Goal: Book appointment/travel/reservation

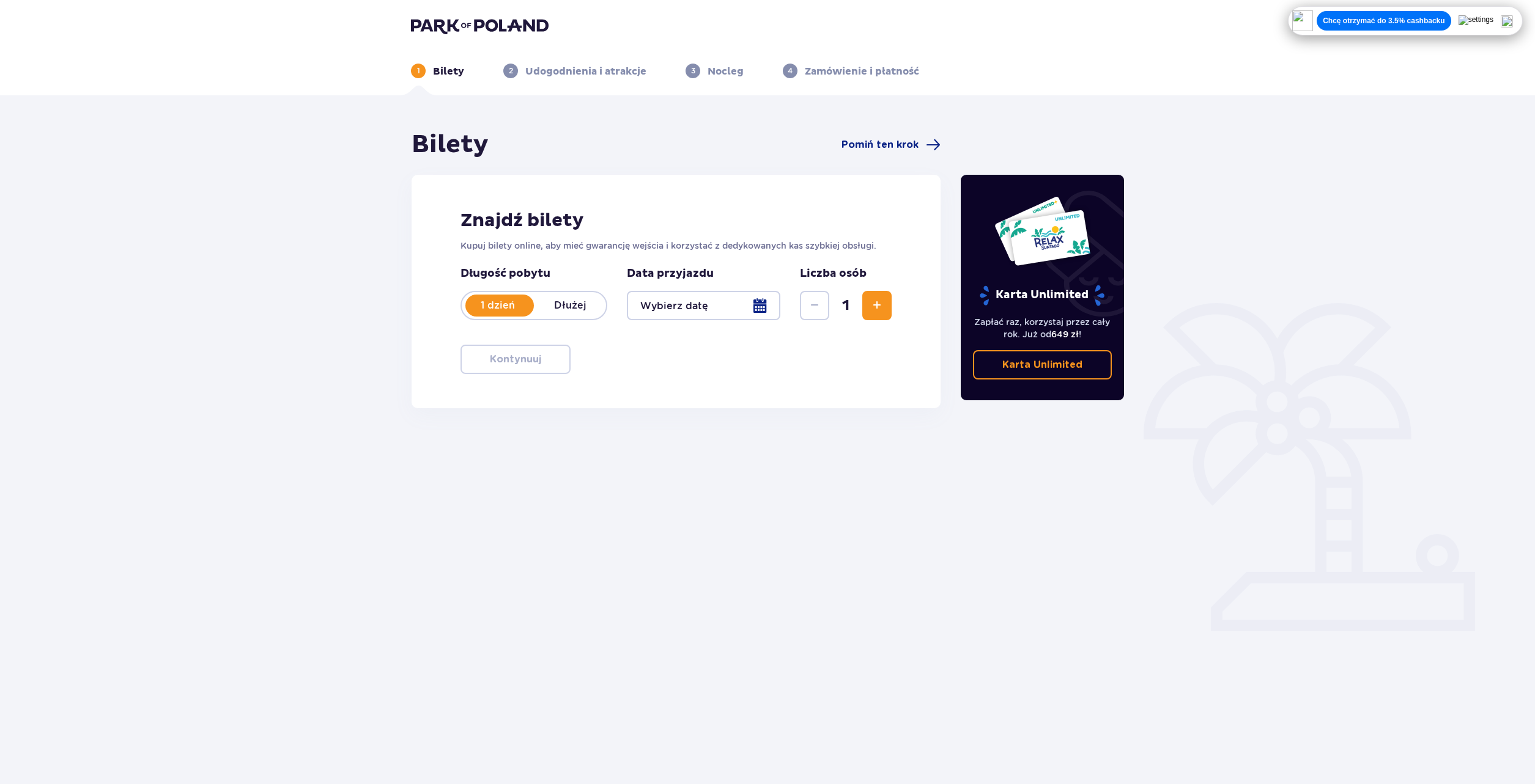
click at [722, 306] on div at bounding box center [704, 306] width 154 height 30
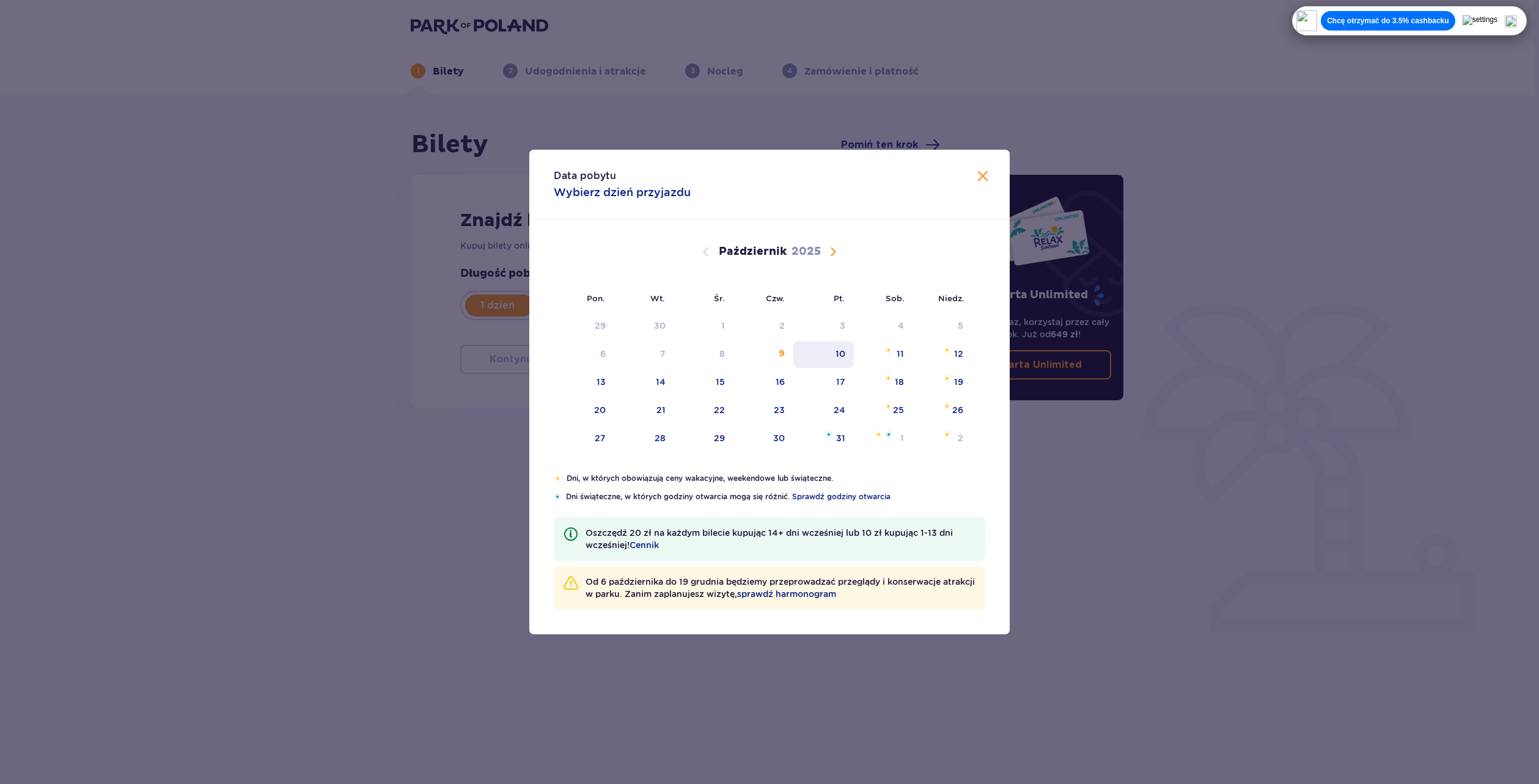
click at [844, 357] on div "10" at bounding box center [841, 354] width 10 height 12
type input "10.10.25"
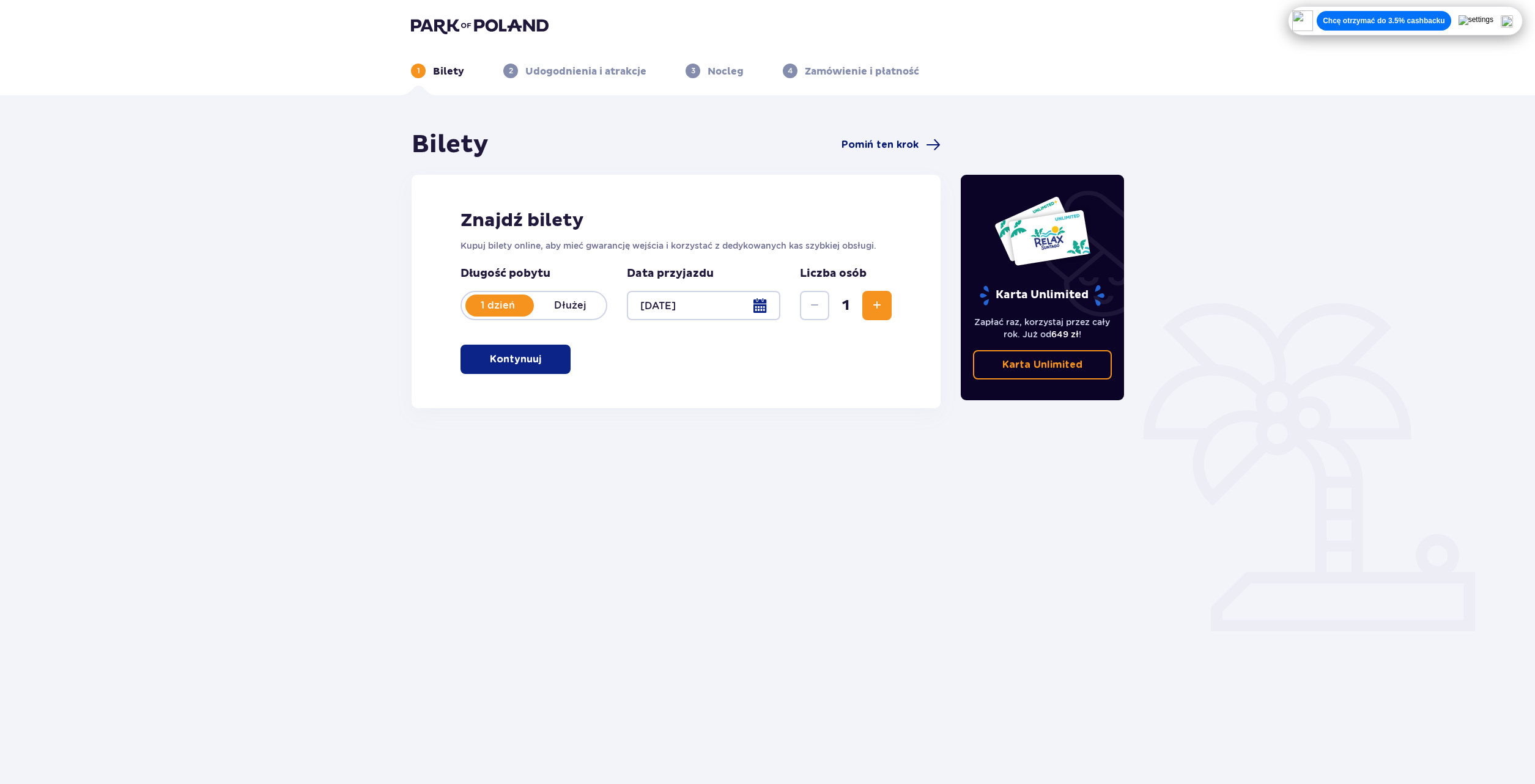
click at [898, 148] on span "Pomiń ten krok" at bounding box center [880, 145] width 77 height 14
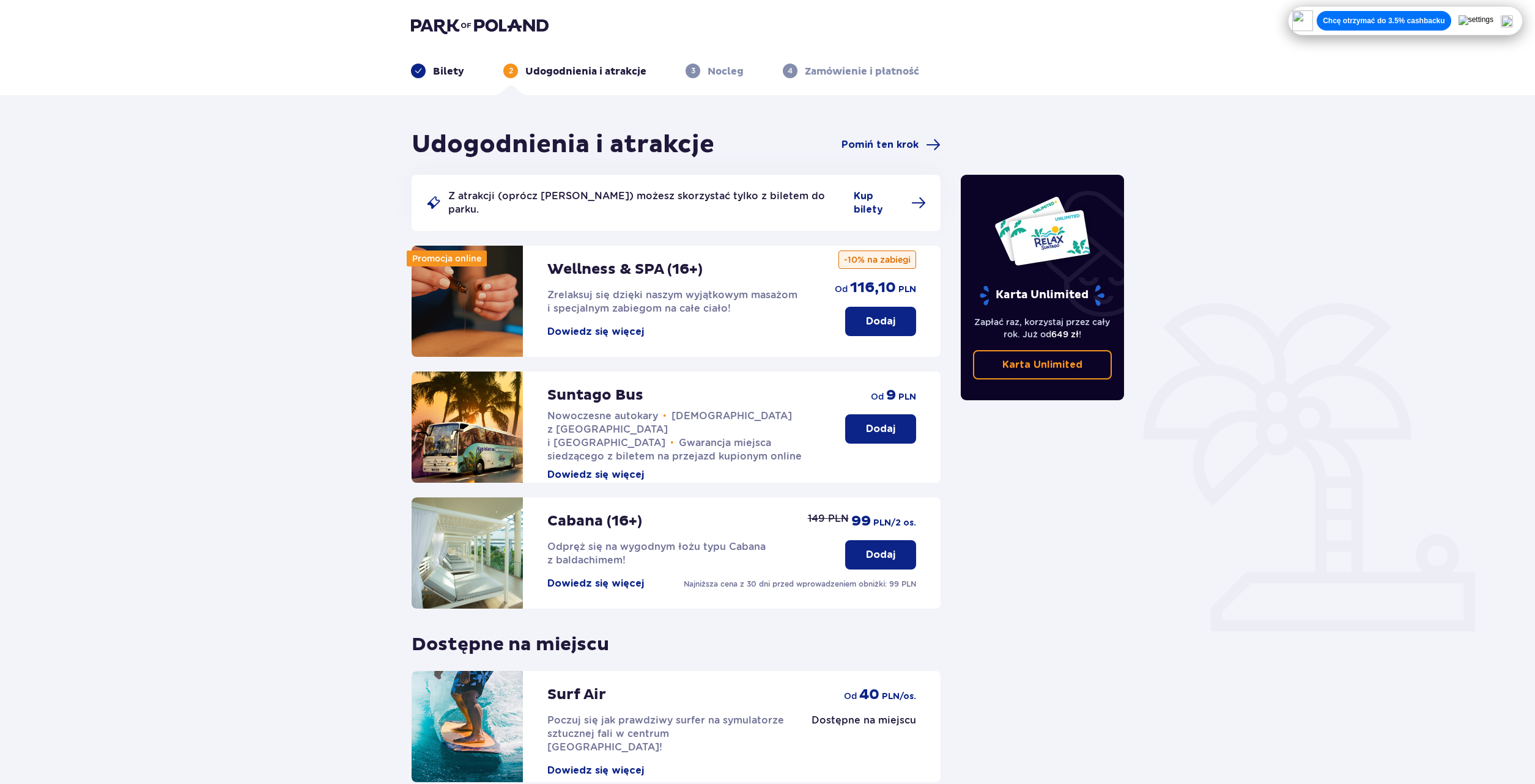
click at [457, 70] on p "Bilety" at bounding box center [448, 72] width 31 height 14
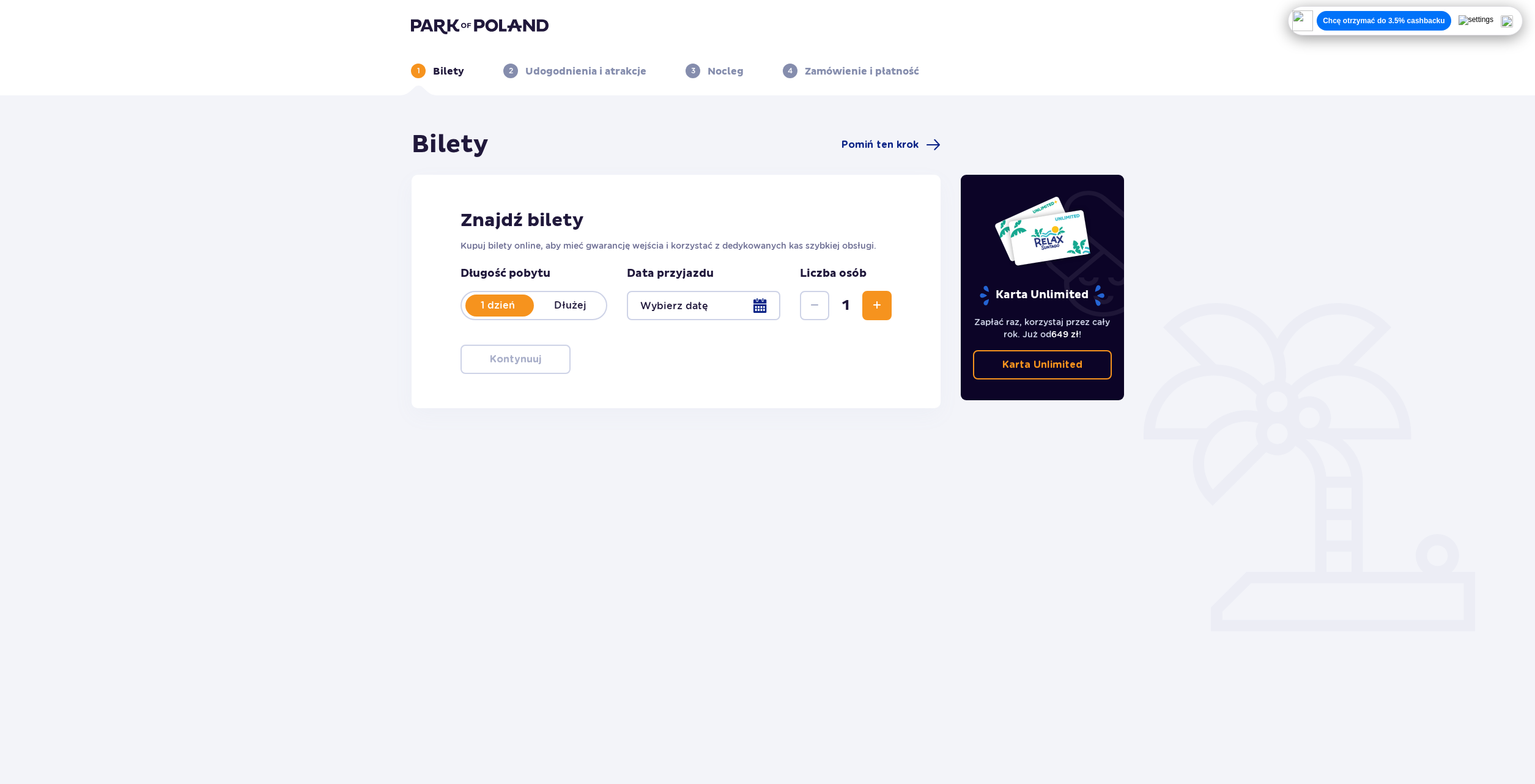
click at [709, 307] on div at bounding box center [704, 306] width 154 height 30
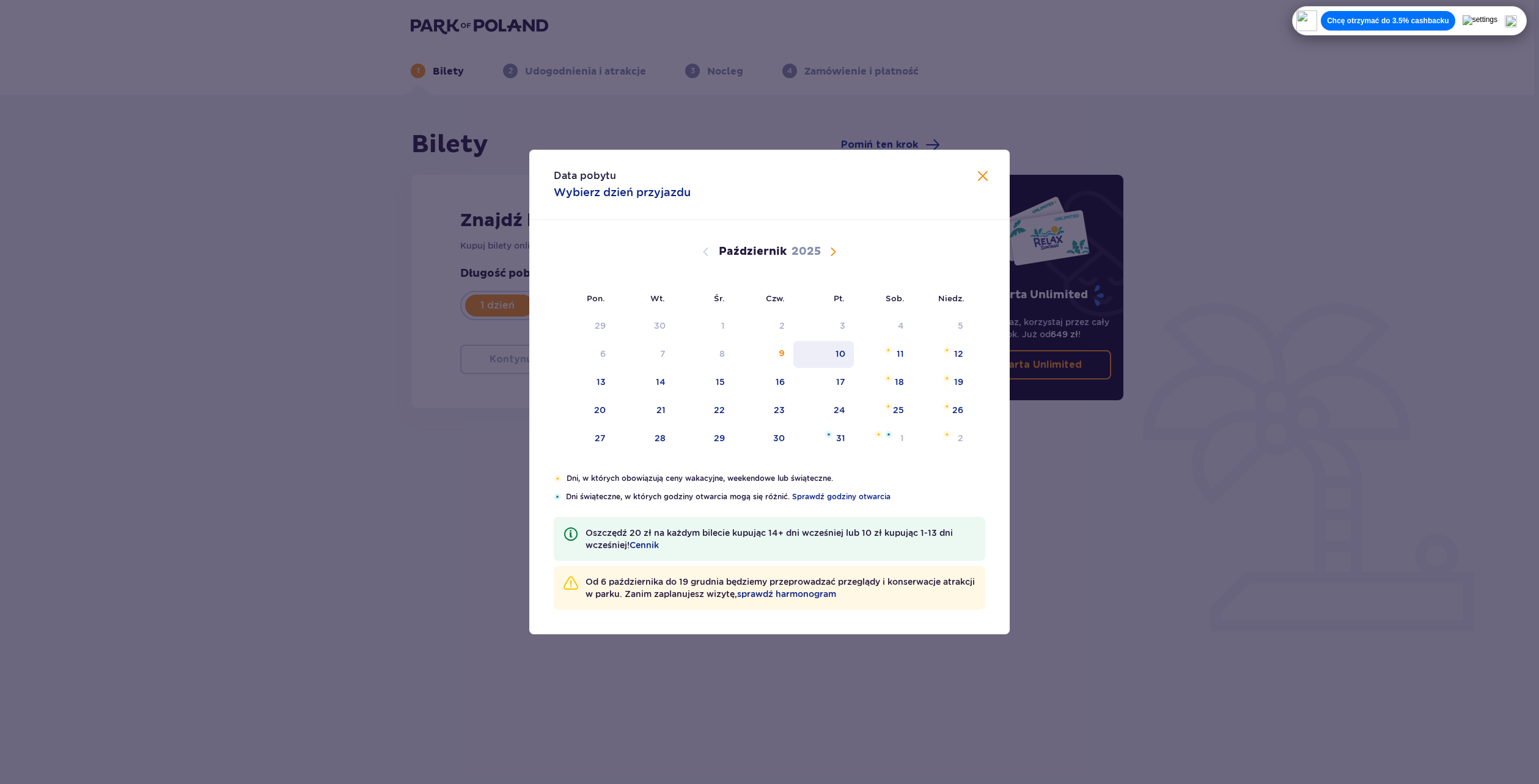
click at [835, 352] on div "10" at bounding box center [824, 355] width 60 height 27
type input "10.10.25"
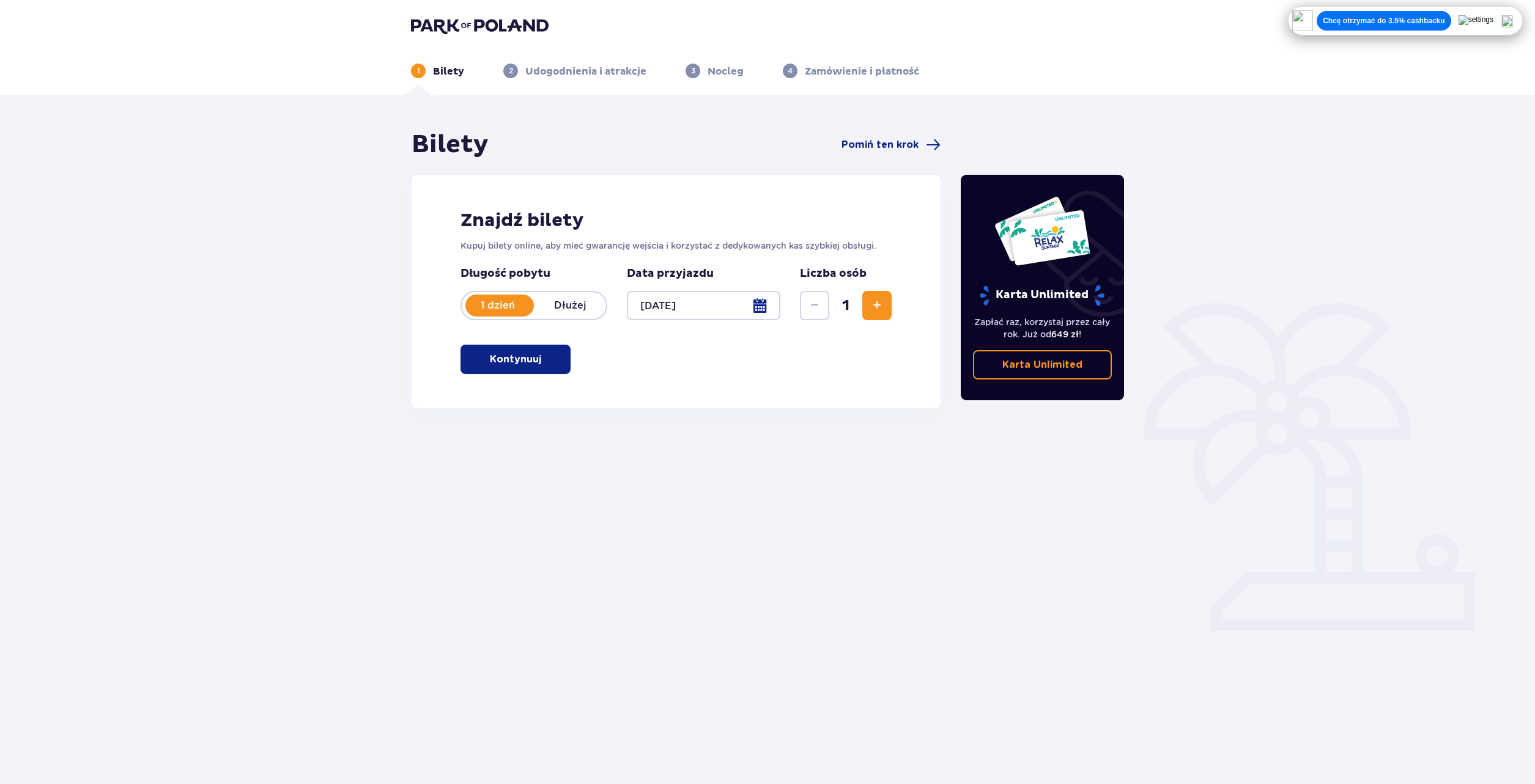
click at [836, 354] on div "Znajdź bilety Kupuj bilety online, aby mieć gwarancję wejścia i korzystać z ded…" at bounding box center [676, 291] width 529 height 233
click at [521, 359] on p "Kontynuuj" at bounding box center [515, 359] width 51 height 14
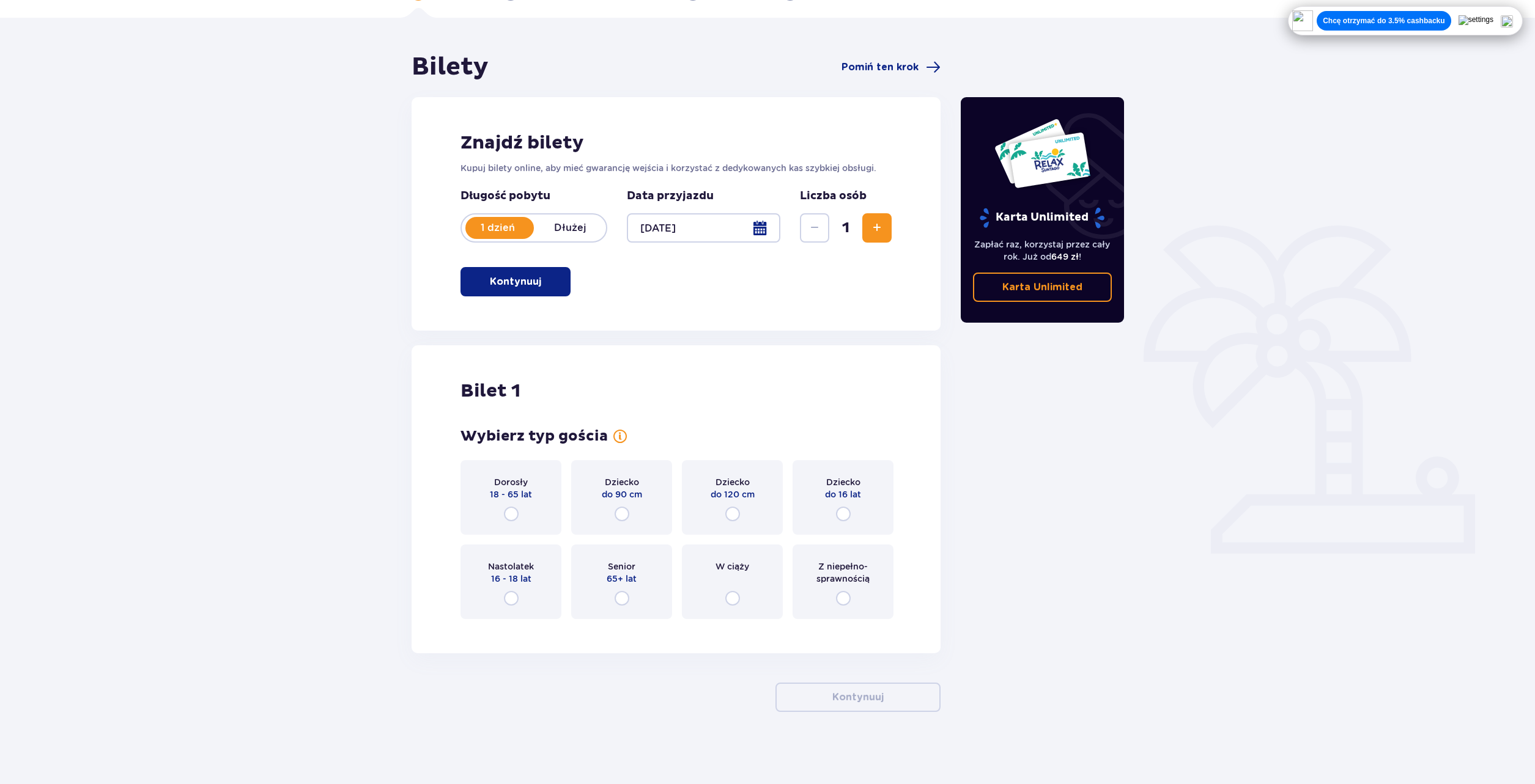
scroll to position [79, 0]
click at [519, 512] on div "Dorosły 18 - 65 lat" at bounding box center [511, 496] width 101 height 75
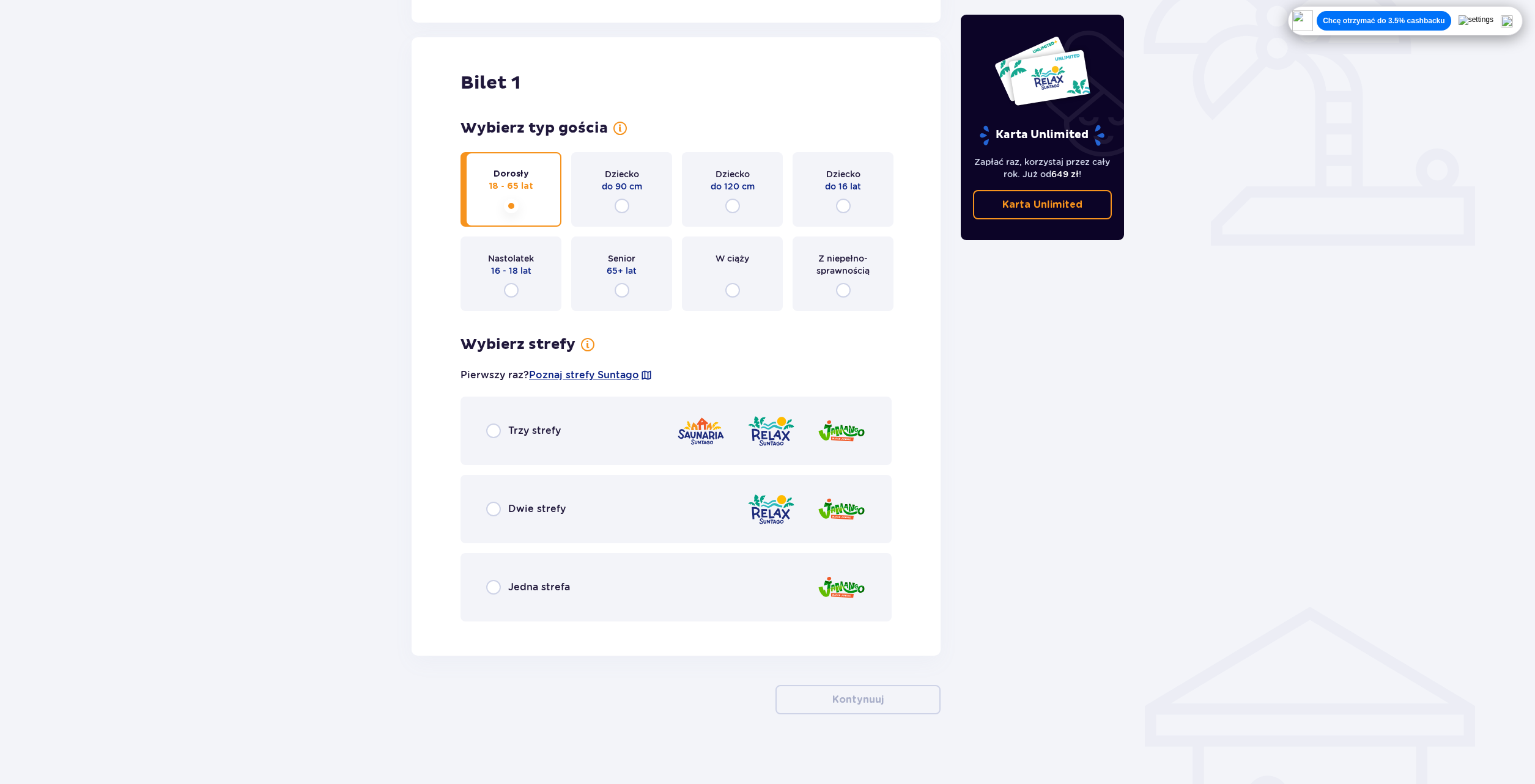
scroll to position [390, 0]
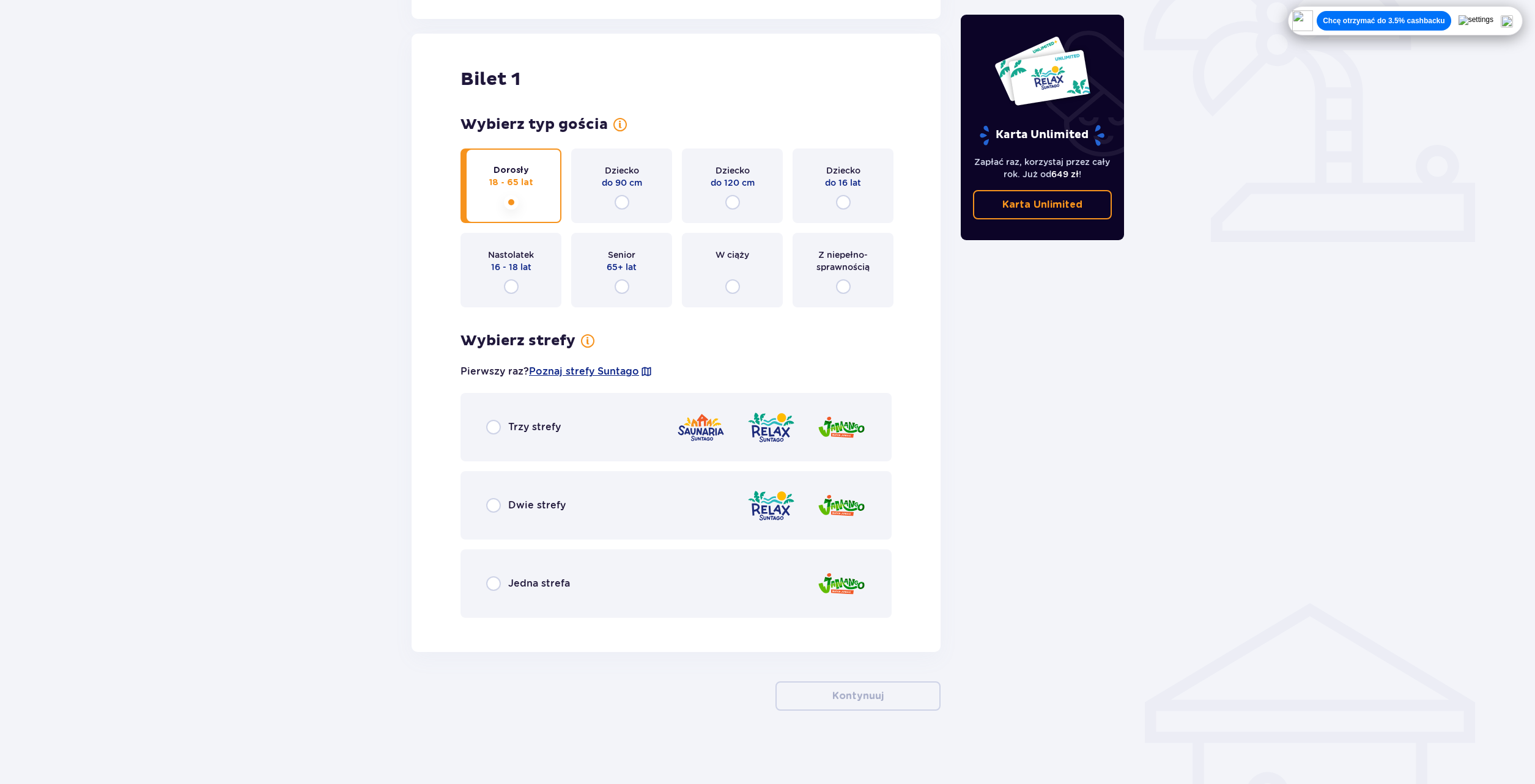
click at [563, 432] on div "Trzy strefy" at bounding box center [676, 427] width 431 height 69
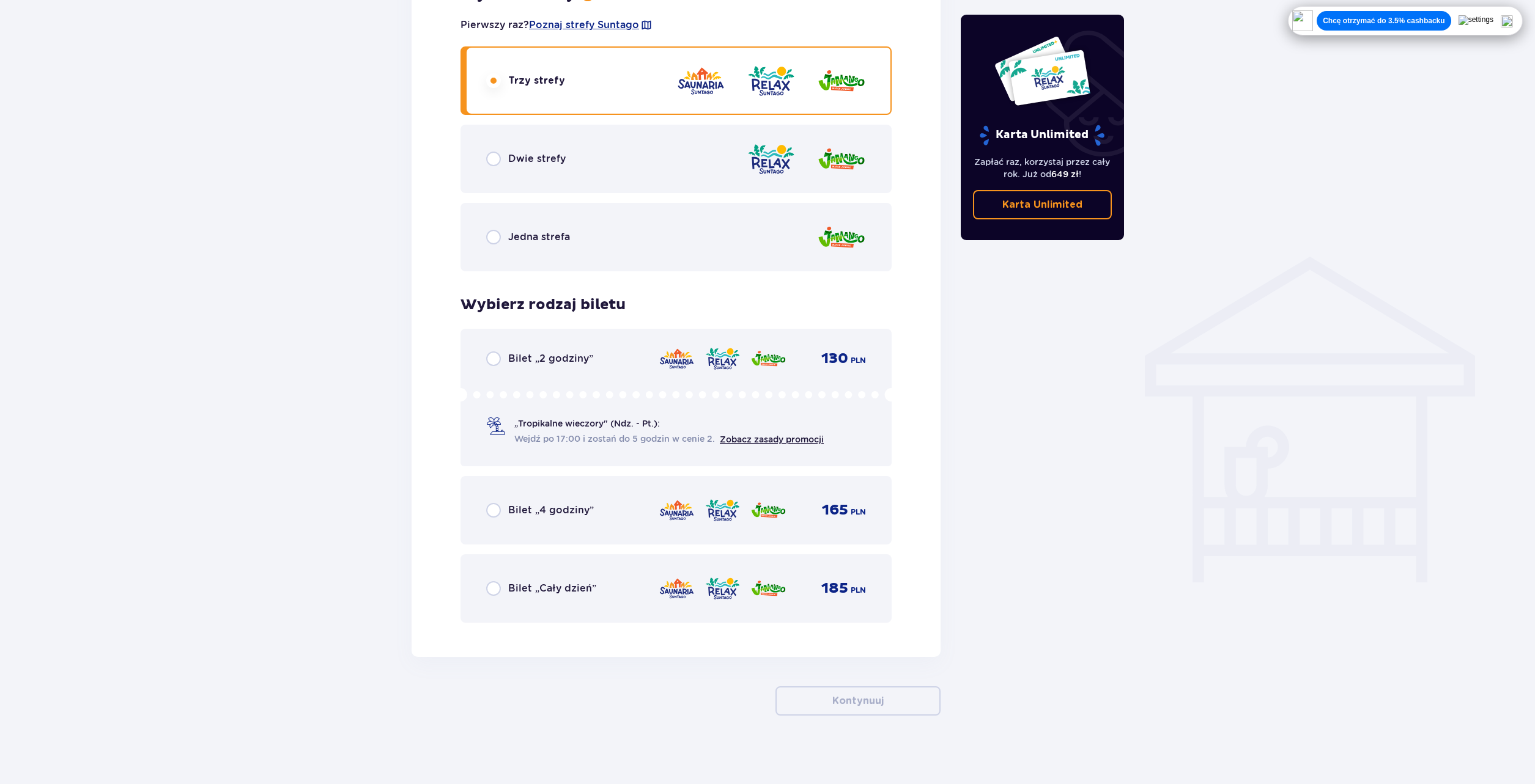
scroll to position [741, 0]
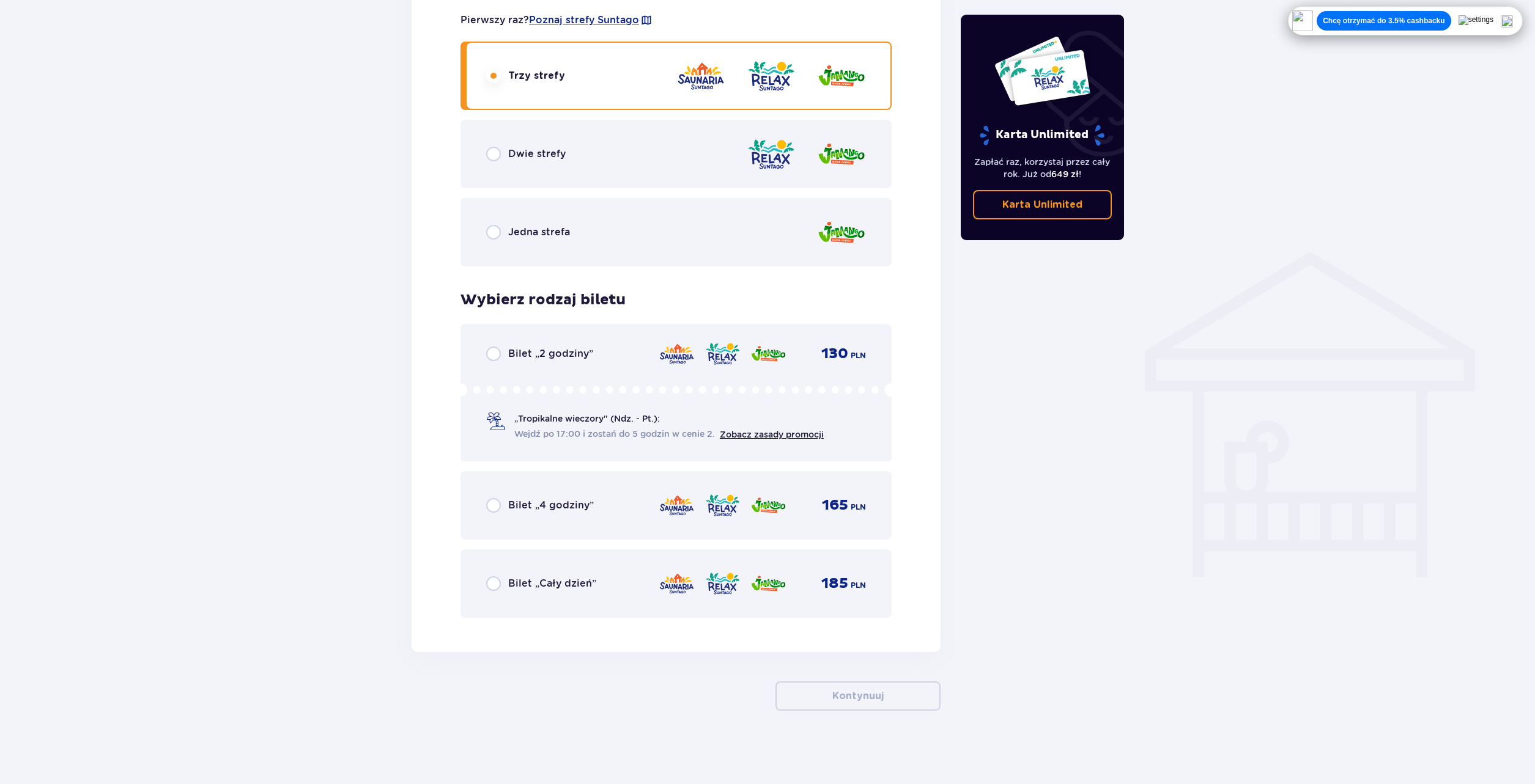
click at [577, 582] on span "Bilet „Cały dzień”" at bounding box center [552, 584] width 88 height 14
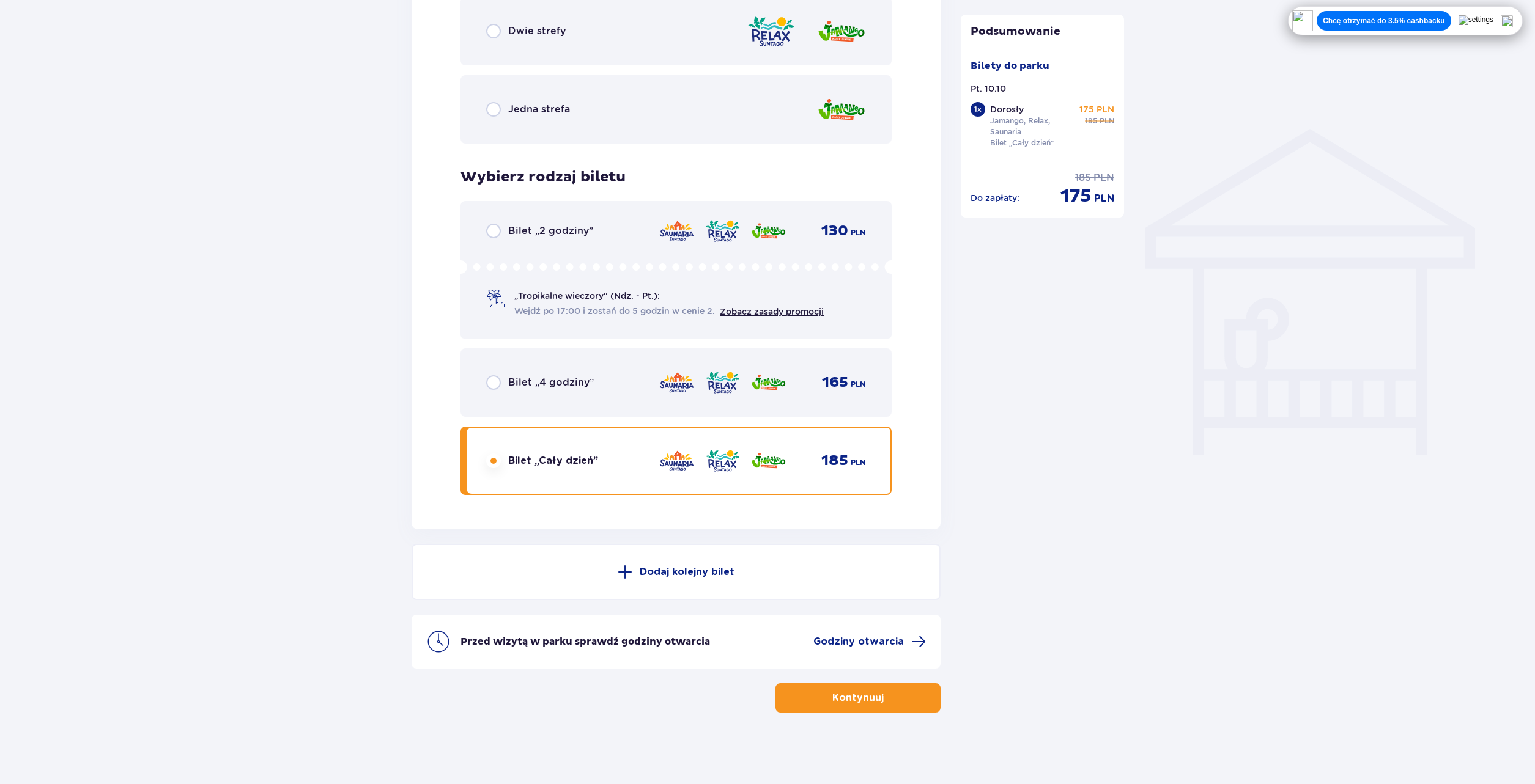
scroll to position [865, 0]
click at [904, 643] on span "Godziny otwarcia" at bounding box center [870, 640] width 112 height 15
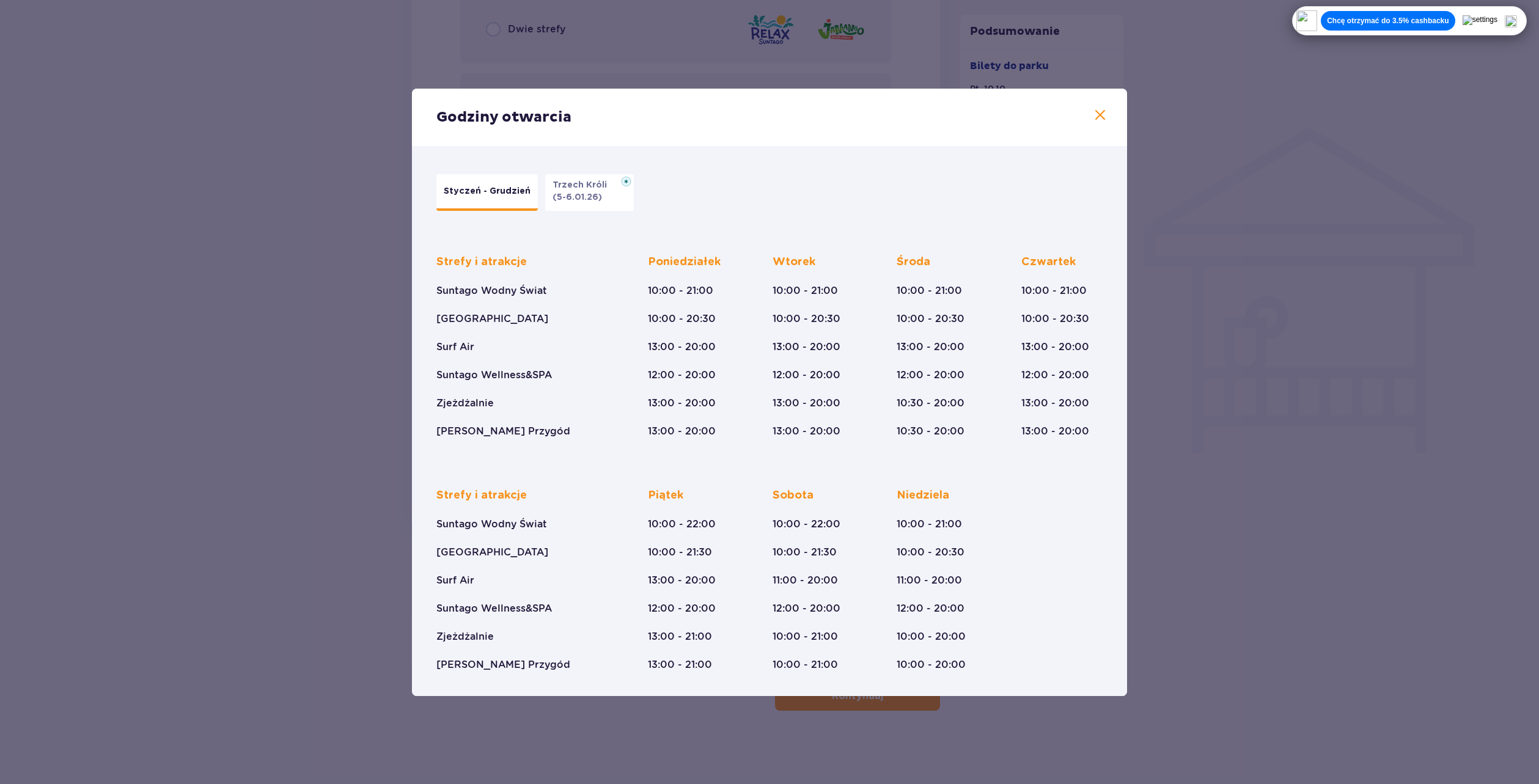
click at [1235, 526] on div "Godziny otwarcia Styczeń - Grudzień Trzech Króli (5-6.01.26) Strefy i atrakcje …" at bounding box center [769, 392] width 1539 height 784
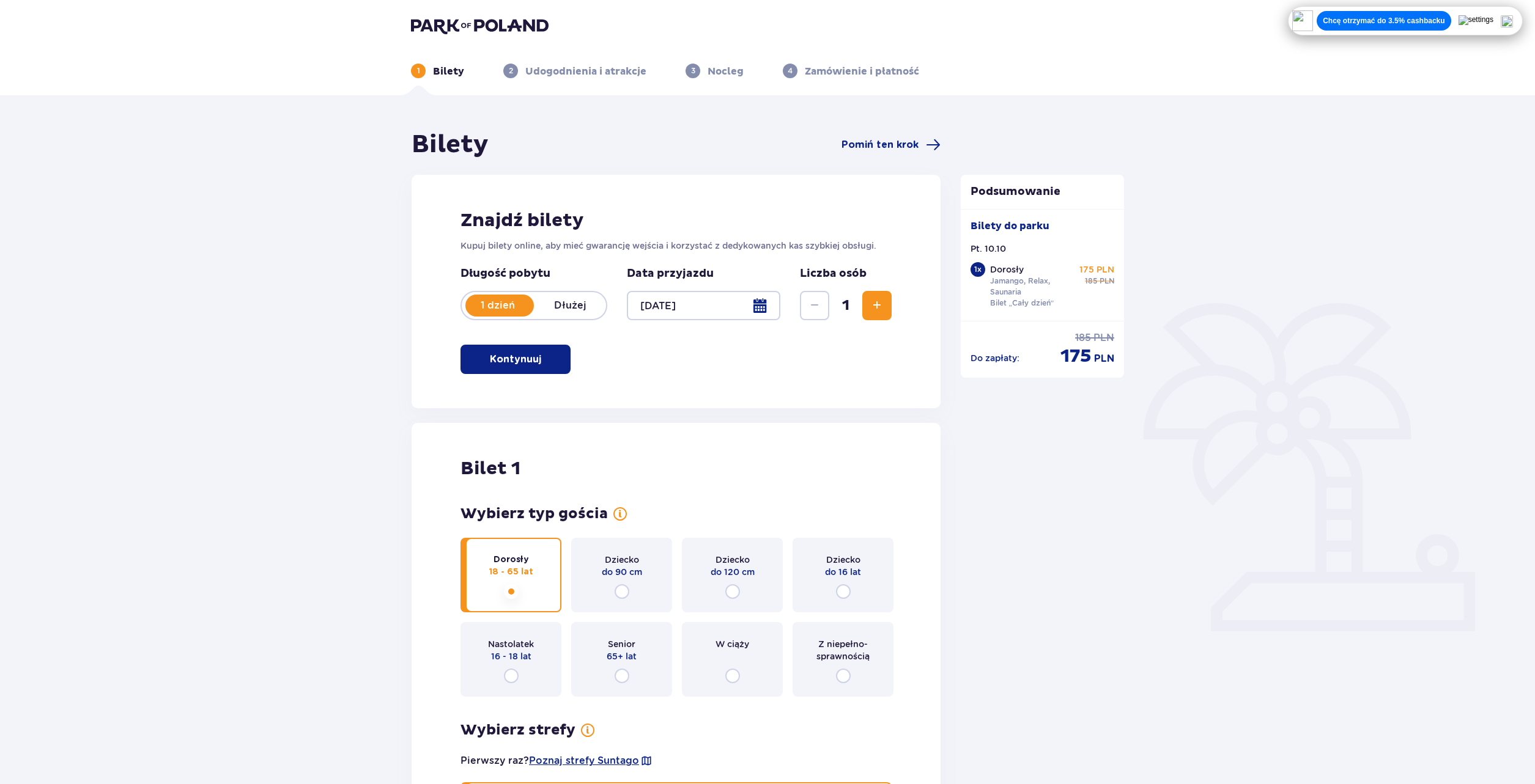
click at [873, 309] on span "Zwiększ" at bounding box center [877, 306] width 15 height 15
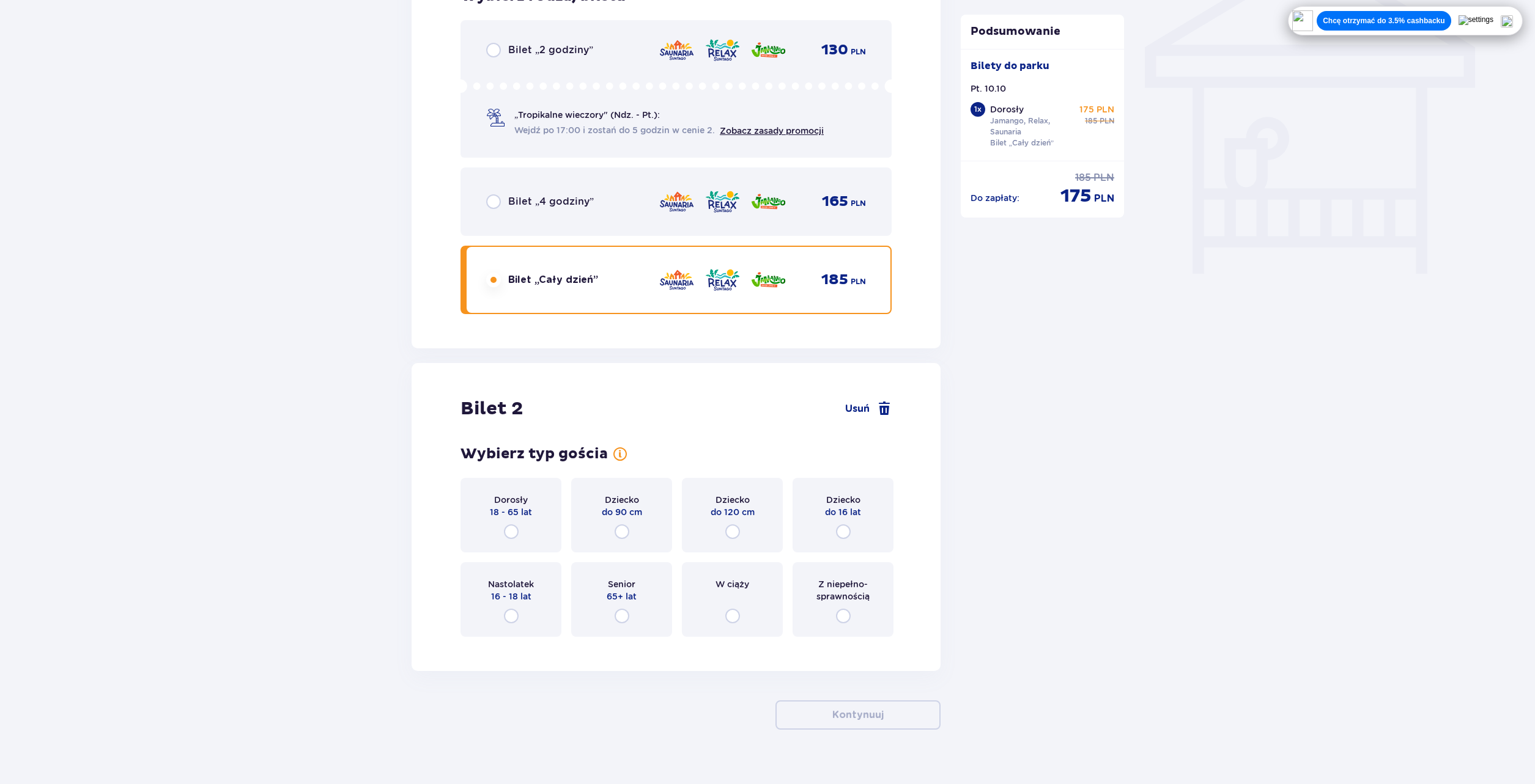
scroll to position [1064, 0]
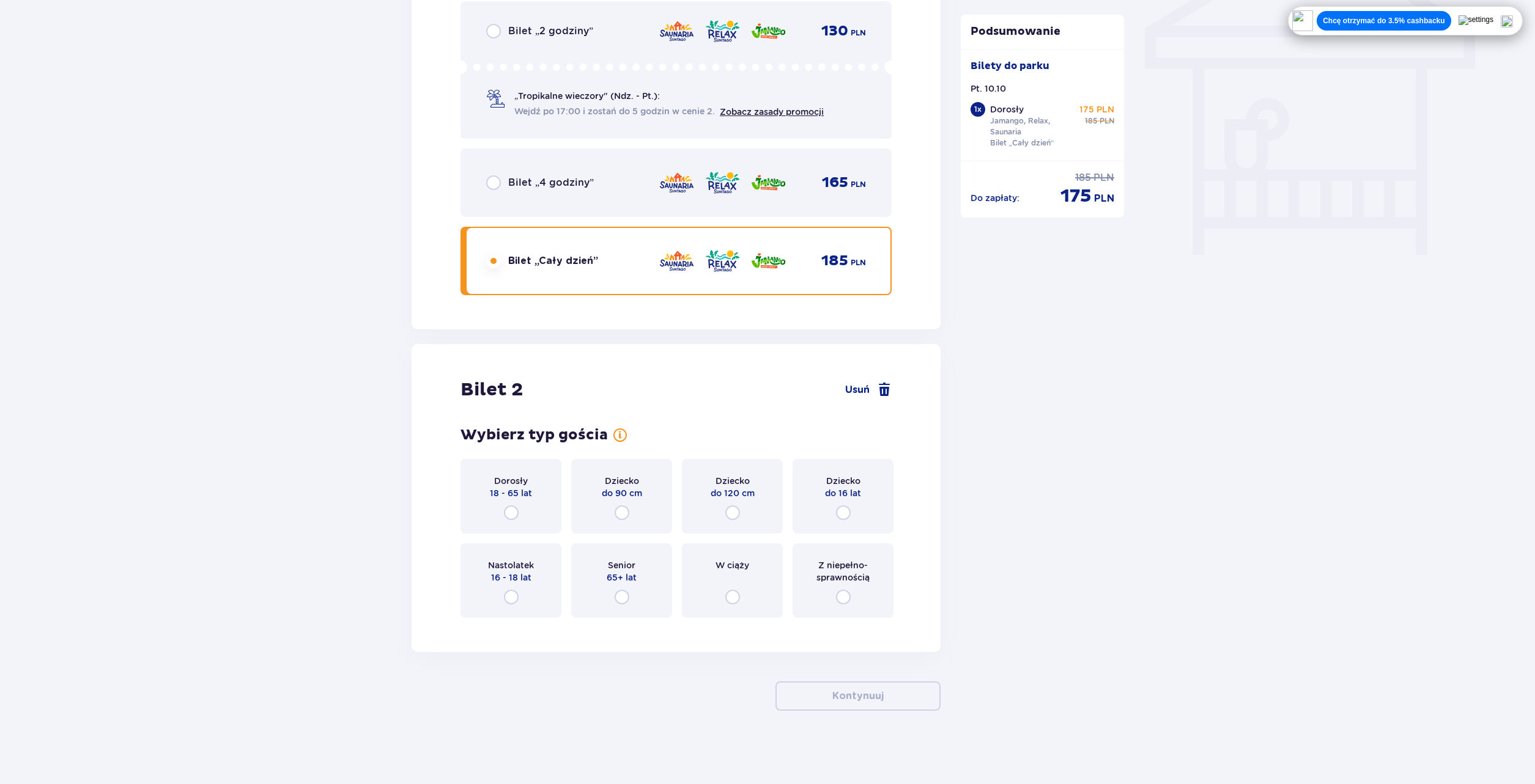
click at [520, 488] on span "18 - 65 lat" at bounding box center [511, 493] width 42 height 12
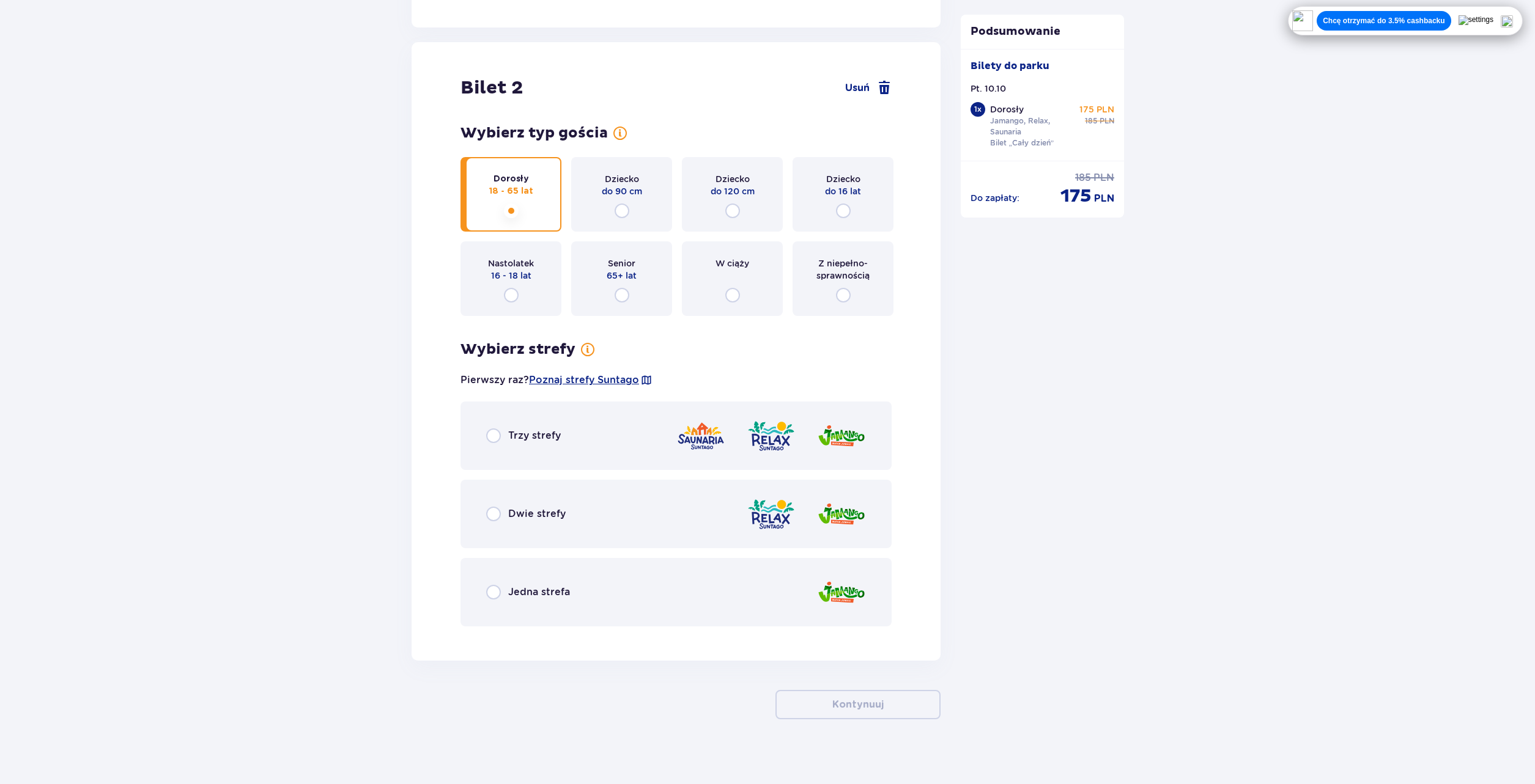
scroll to position [1374, 0]
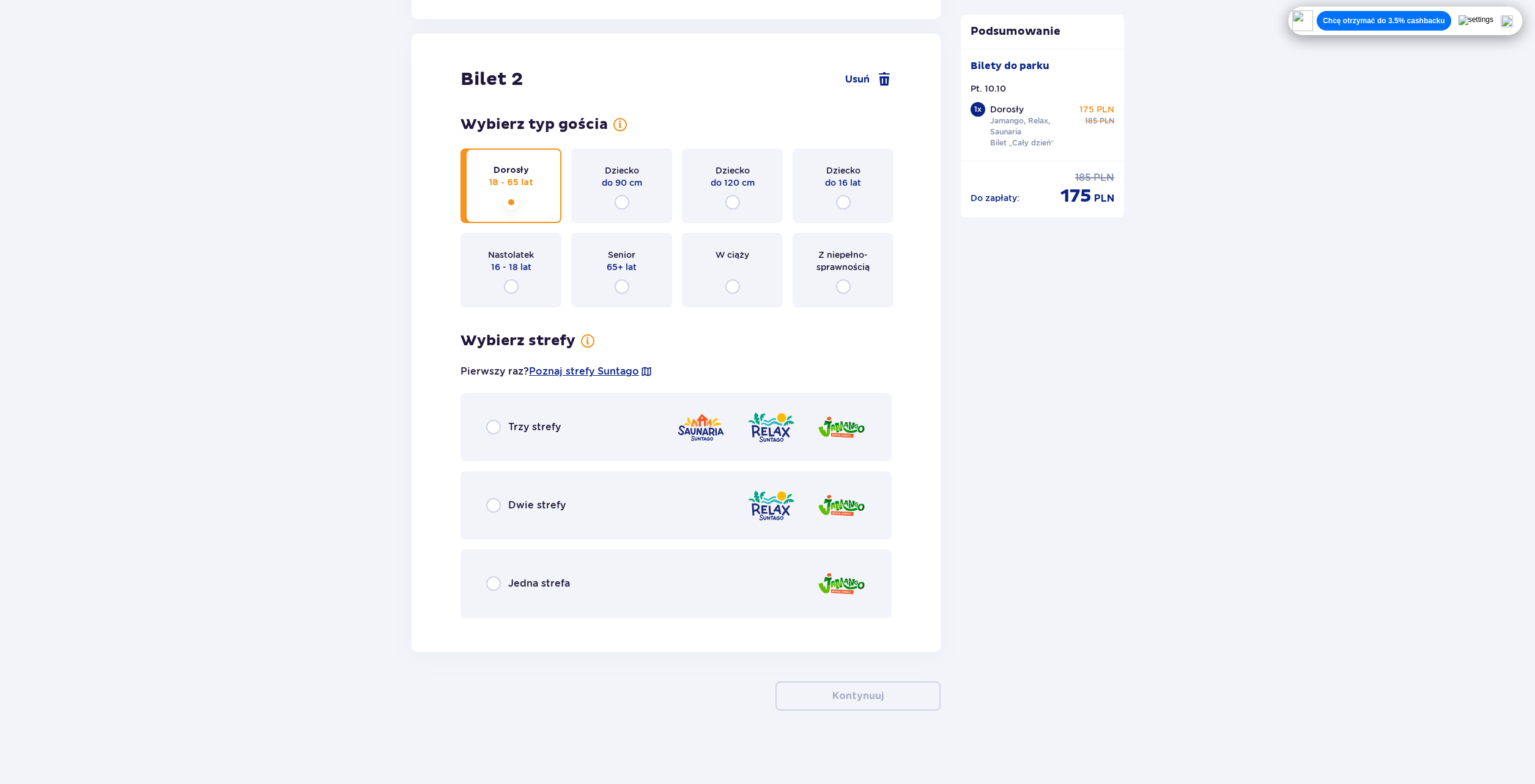
click at [570, 441] on div "Trzy strefy" at bounding box center [676, 427] width 431 height 69
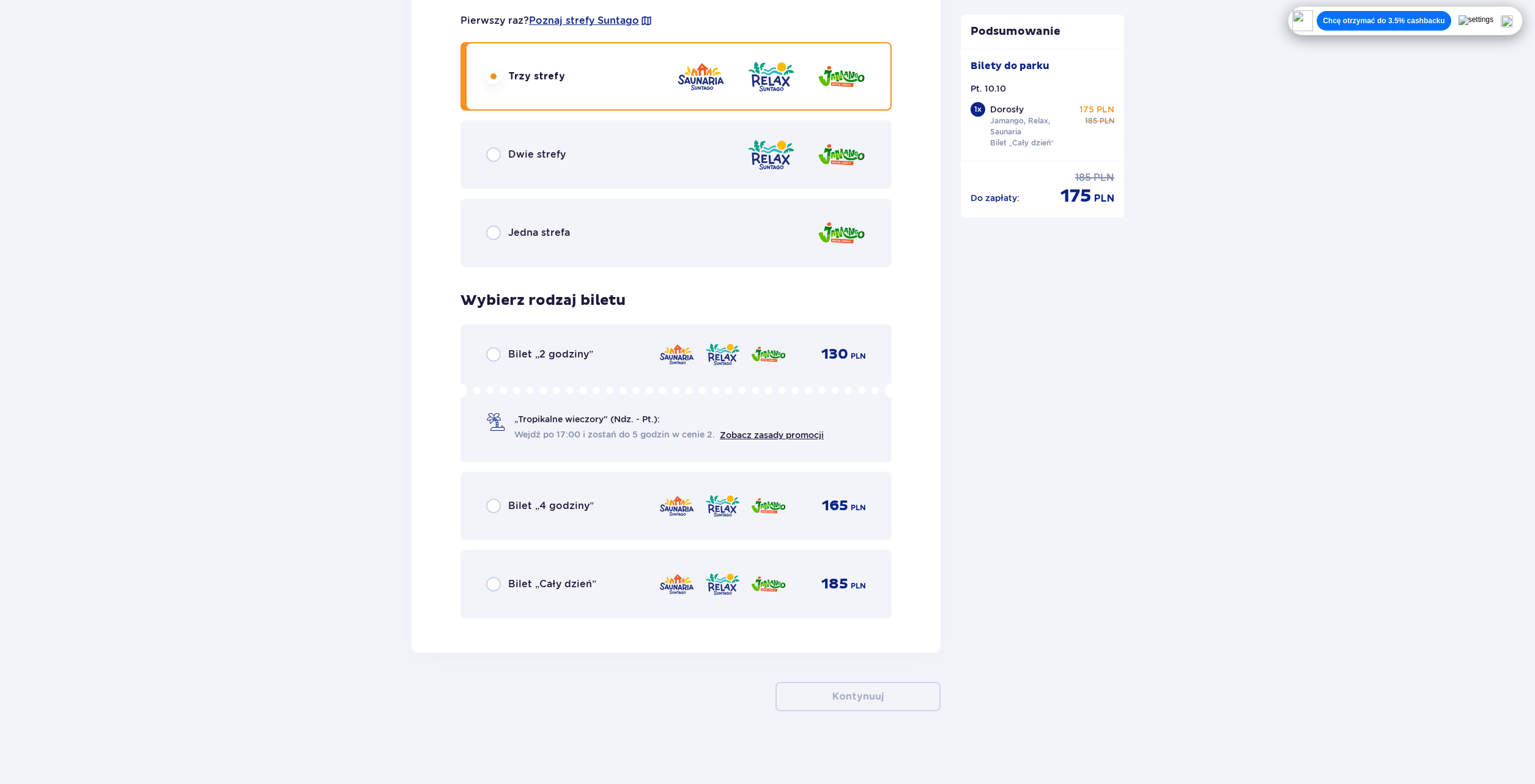
scroll to position [1725, 0]
click at [562, 601] on div "Bilet „Cały dzień” 185 PLN" at bounding box center [676, 583] width 431 height 69
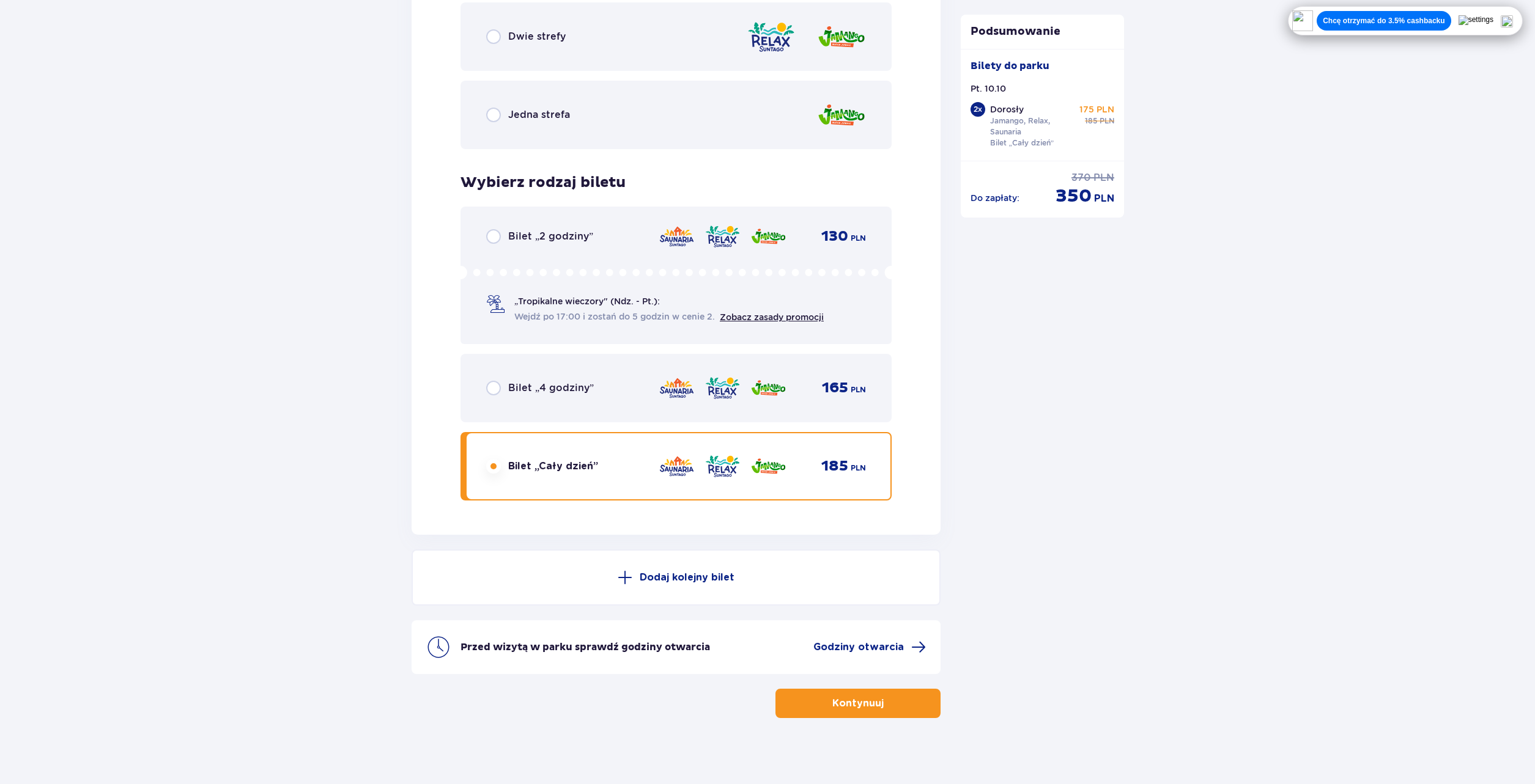
scroll to position [1850, 0]
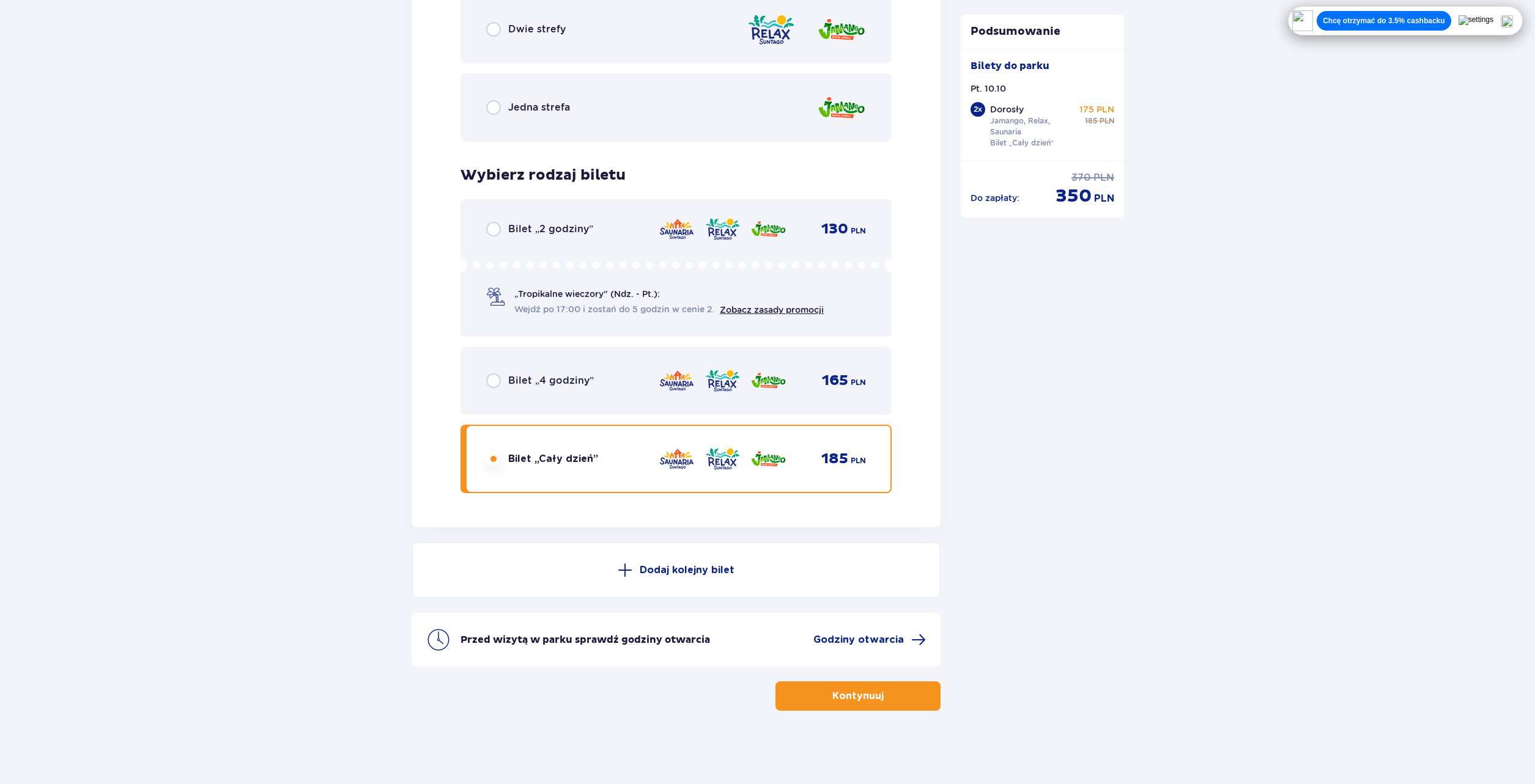
click at [881, 699] on span "button" at bounding box center [886, 696] width 15 height 15
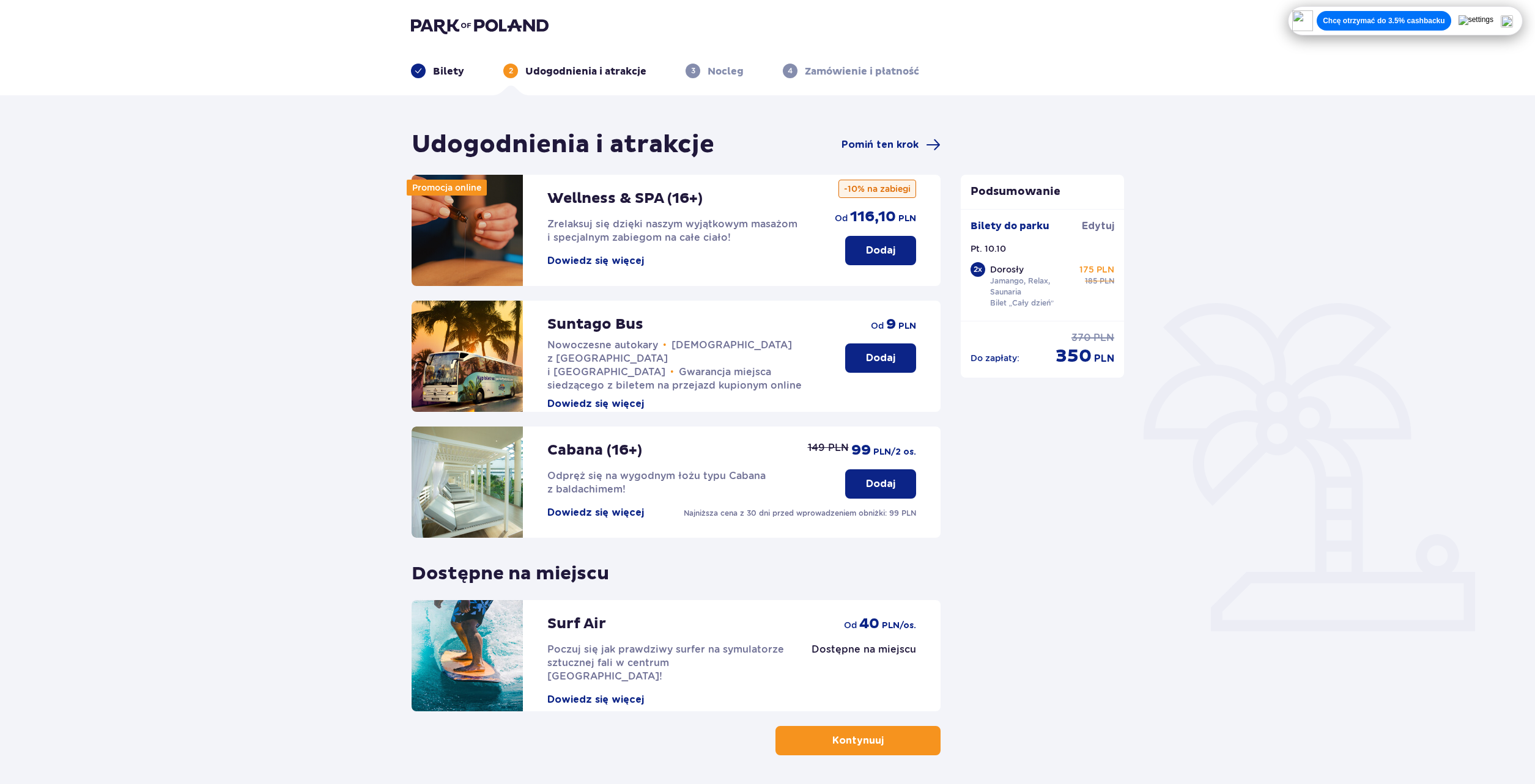
click at [882, 244] on p "Dodaj" at bounding box center [881, 251] width 30 height 14
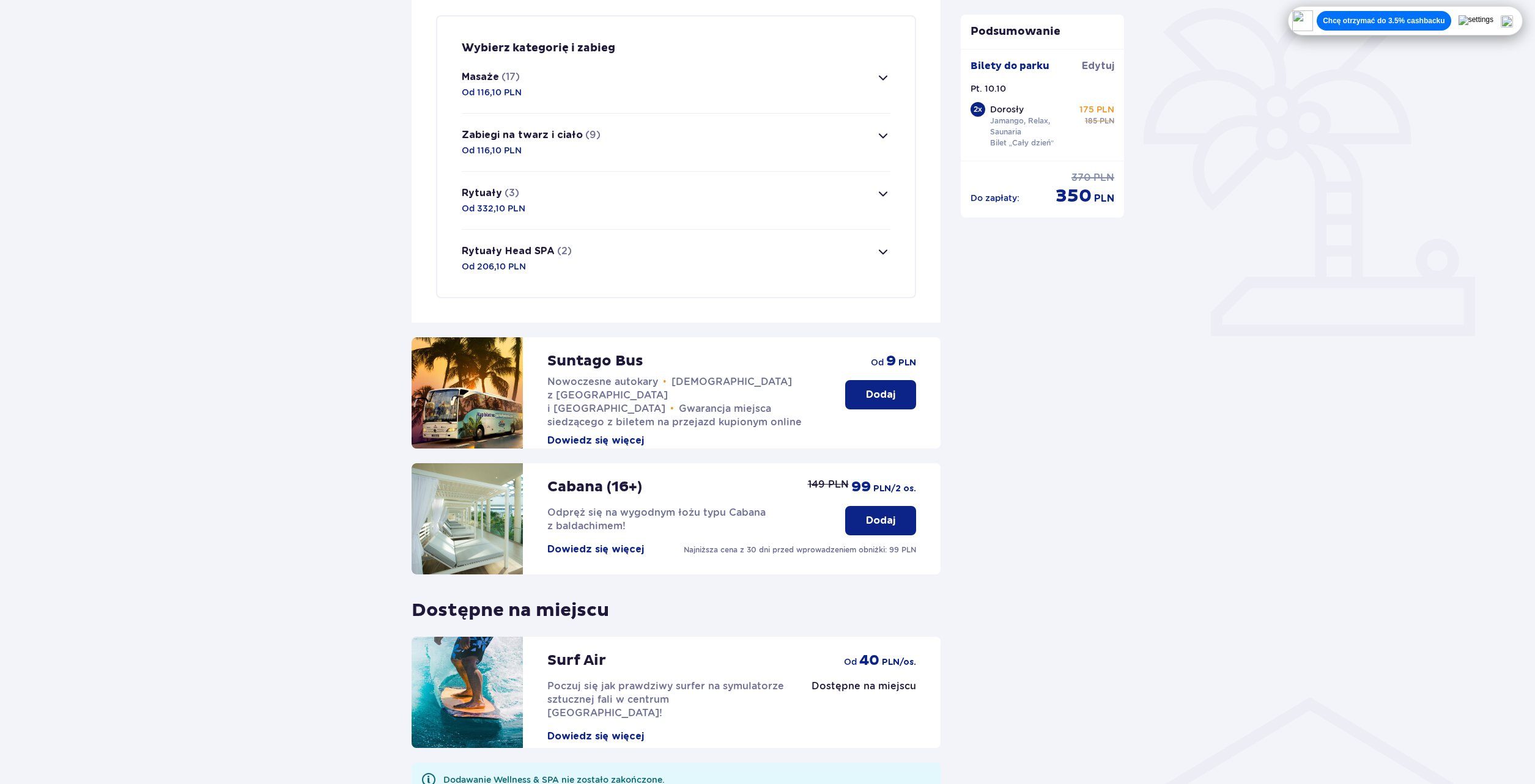
scroll to position [112, 0]
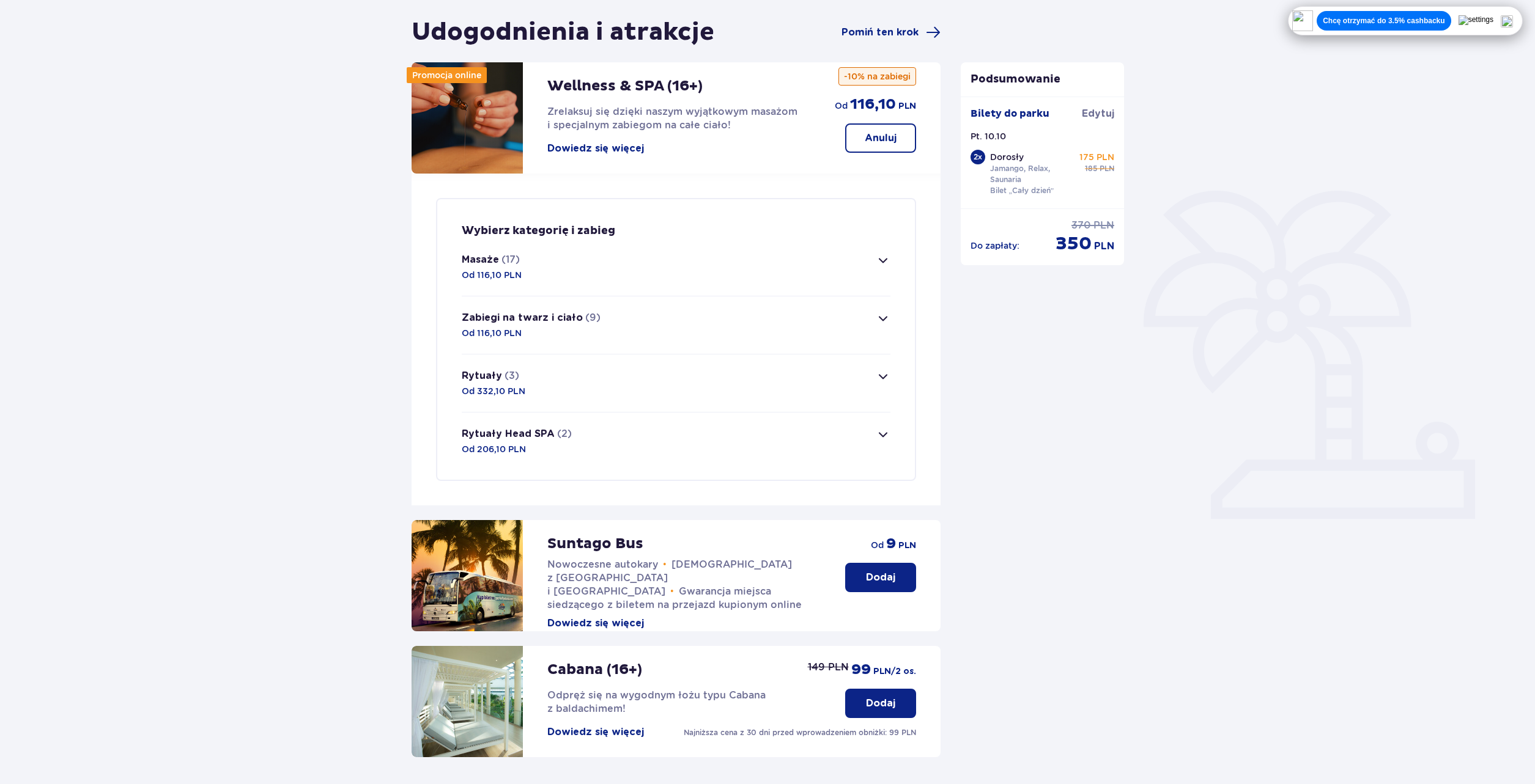
click at [885, 265] on span "button" at bounding box center [883, 261] width 15 height 15
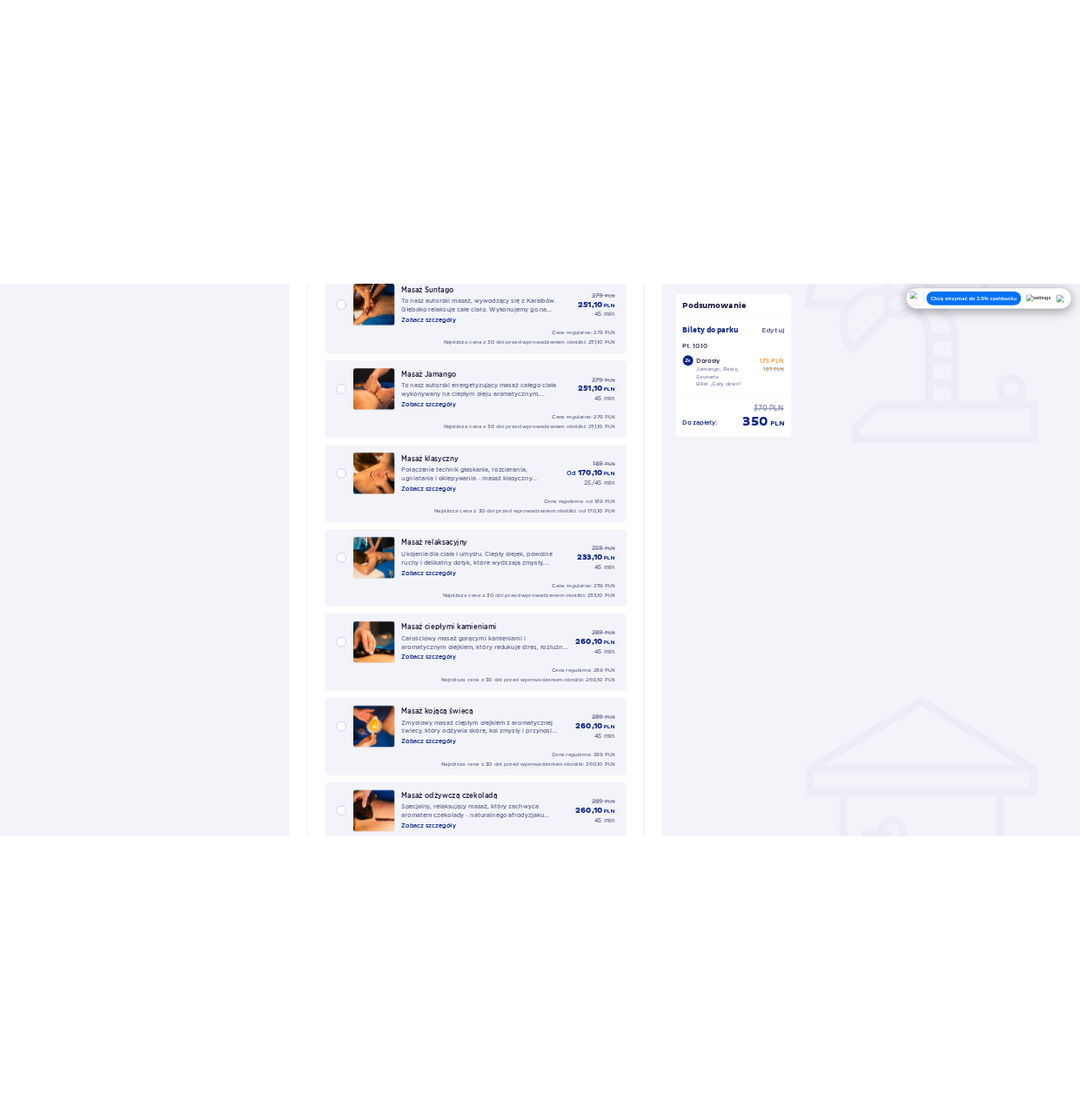
scroll to position [412, 0]
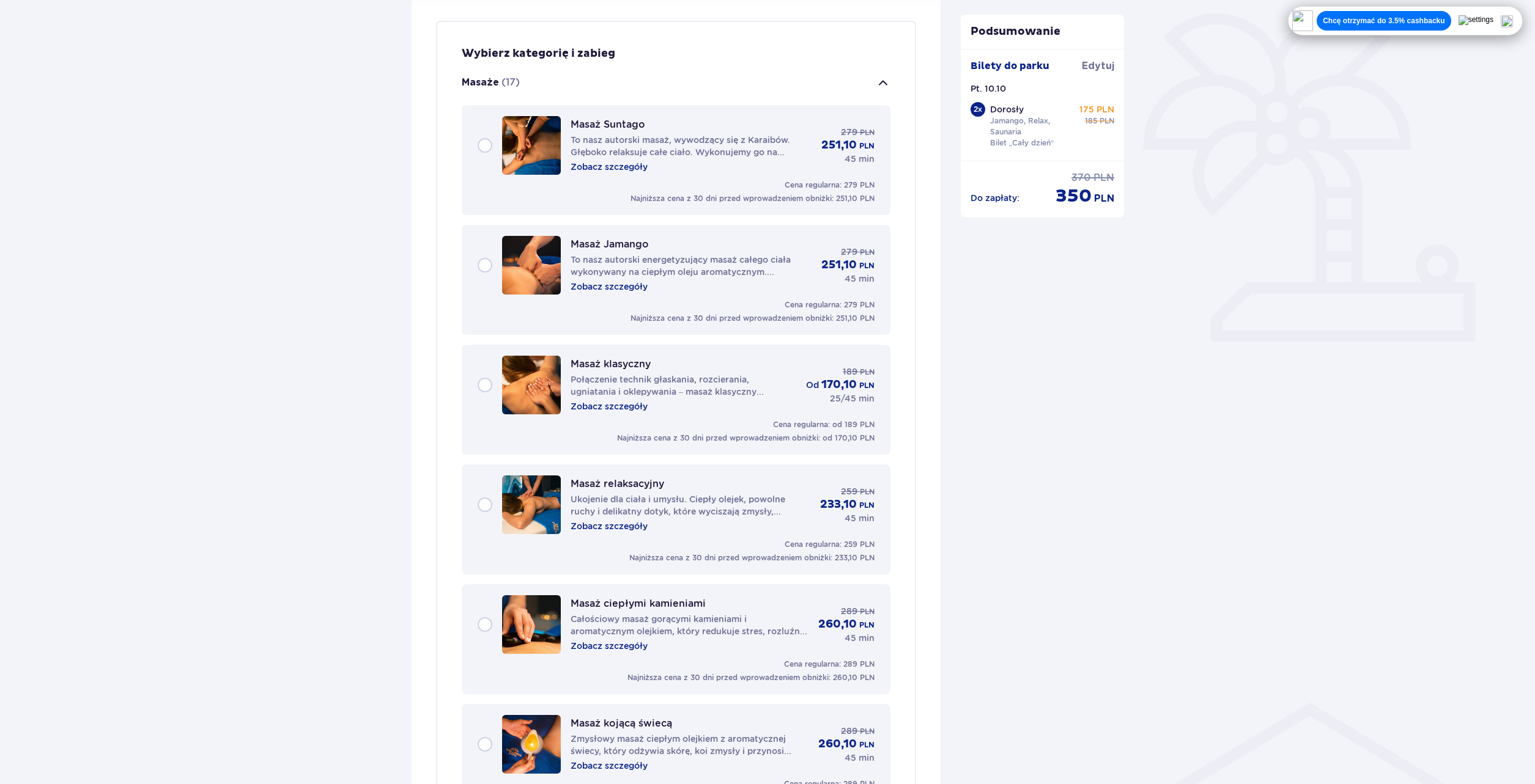
click at [628, 169] on p "Zobacz szczegóły" at bounding box center [609, 167] width 77 height 12
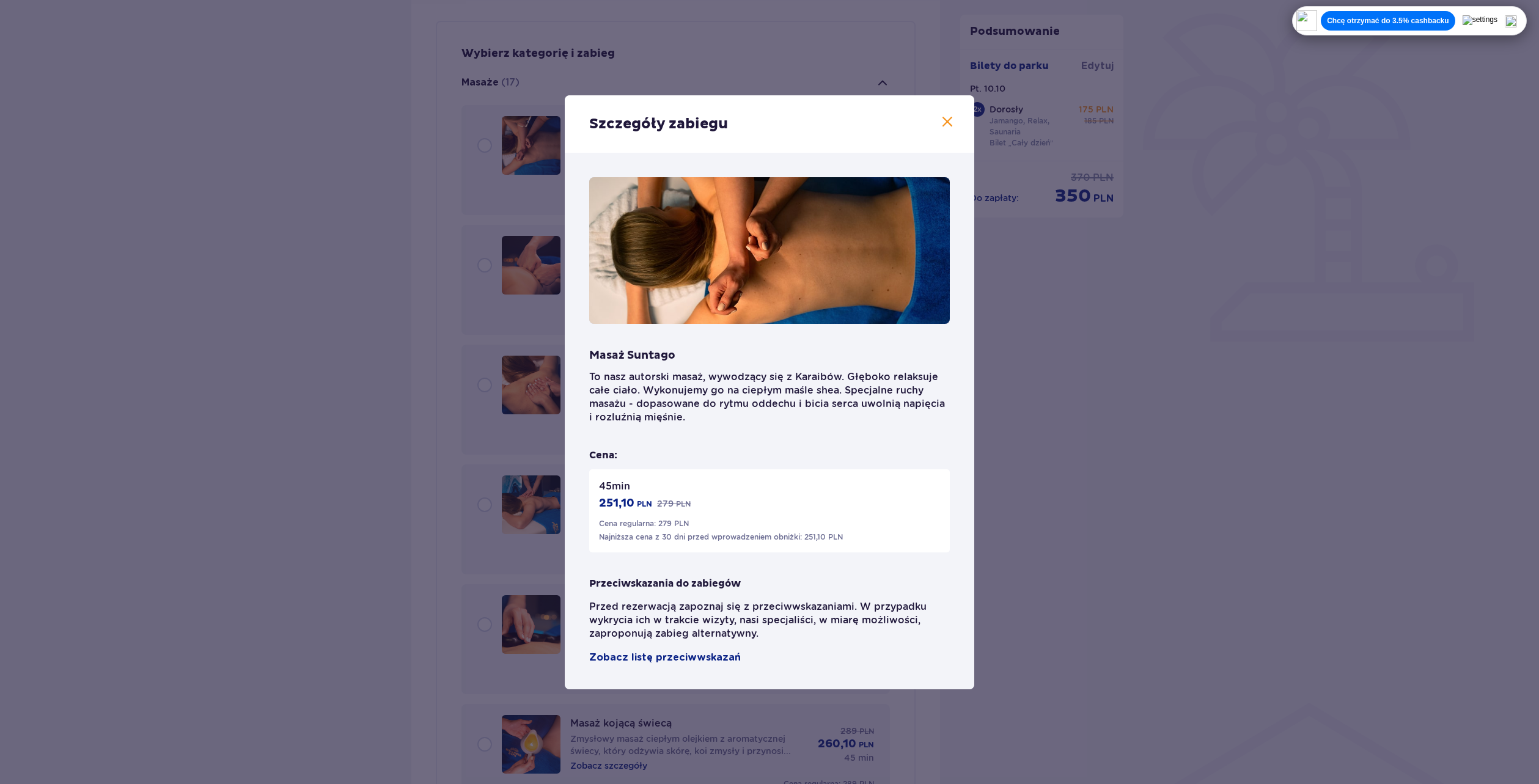
click at [1042, 350] on div "Szczegóły zabiegu Masaż Suntago To nasz autorski masaż, wywodzący się z Karaibó…" at bounding box center [769, 392] width 1539 height 784
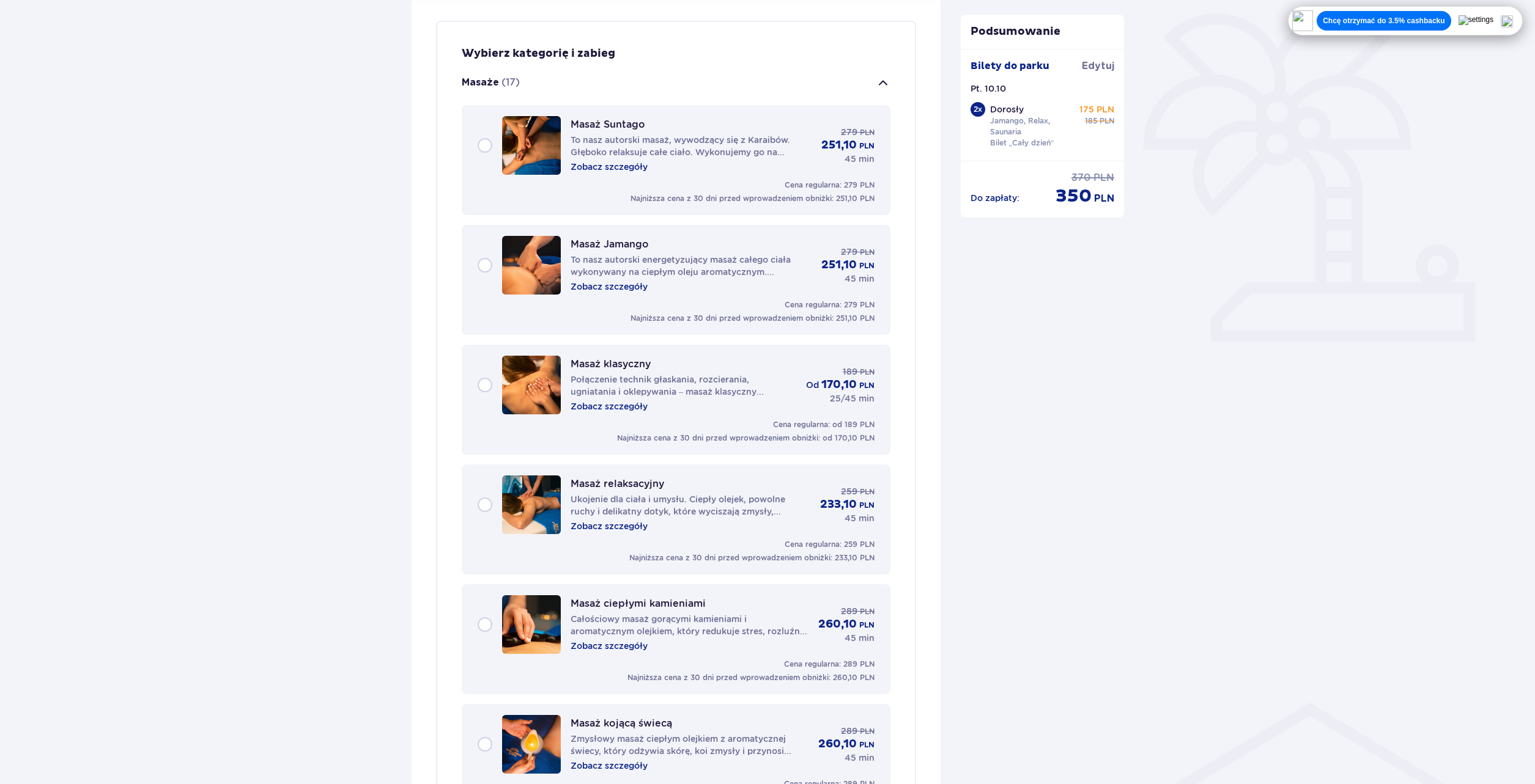
click at [611, 405] on p "Zobacz szczegóły" at bounding box center [609, 407] width 77 height 12
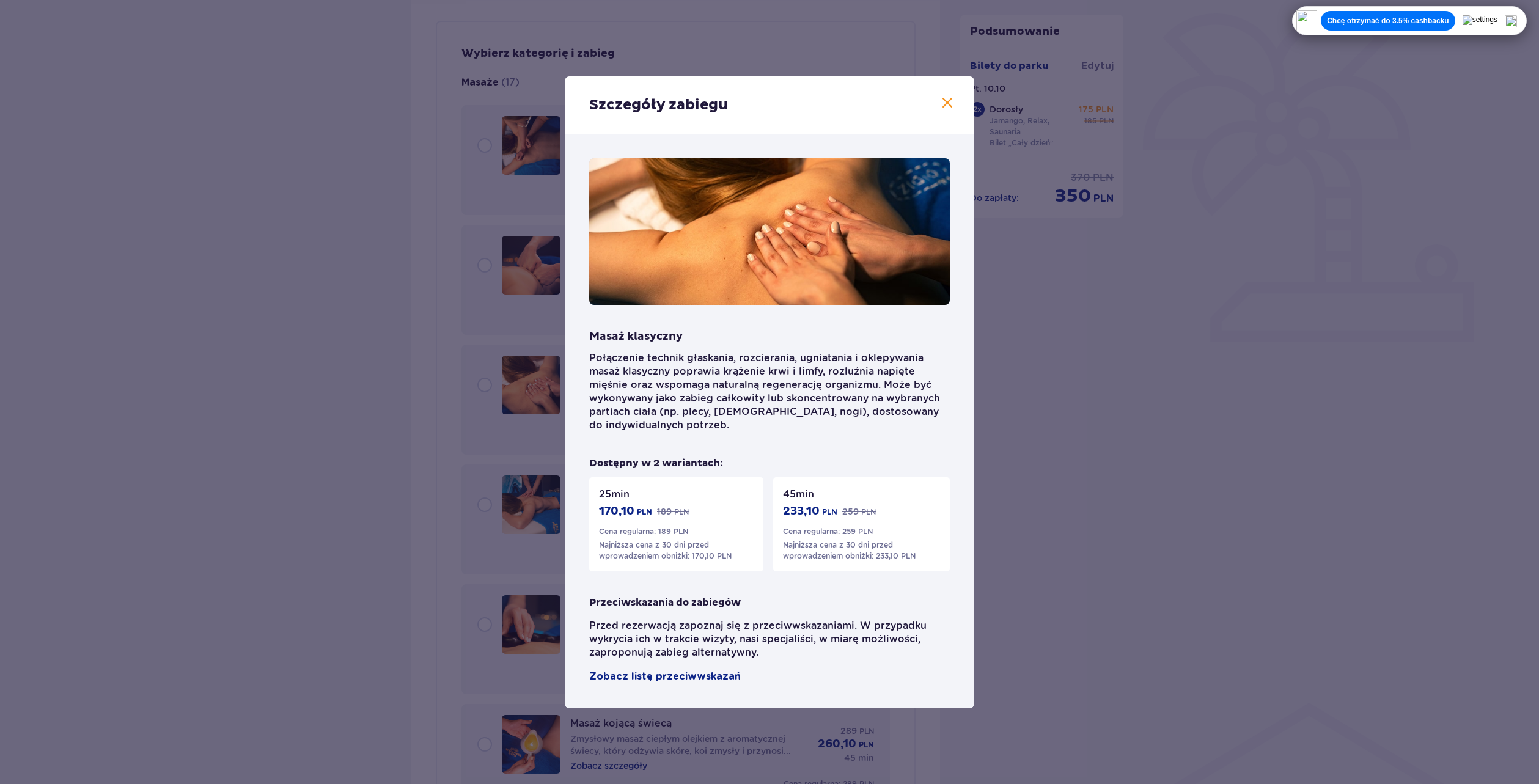
drag, startPoint x: 1058, startPoint y: 378, endPoint x: 1051, endPoint y: 278, distance: 100.2
click at [1057, 378] on div "Szczegóły zabiegu Masaż klasyczny Połączenie technik głaskania, rozcierania, ug…" at bounding box center [769, 392] width 1539 height 784
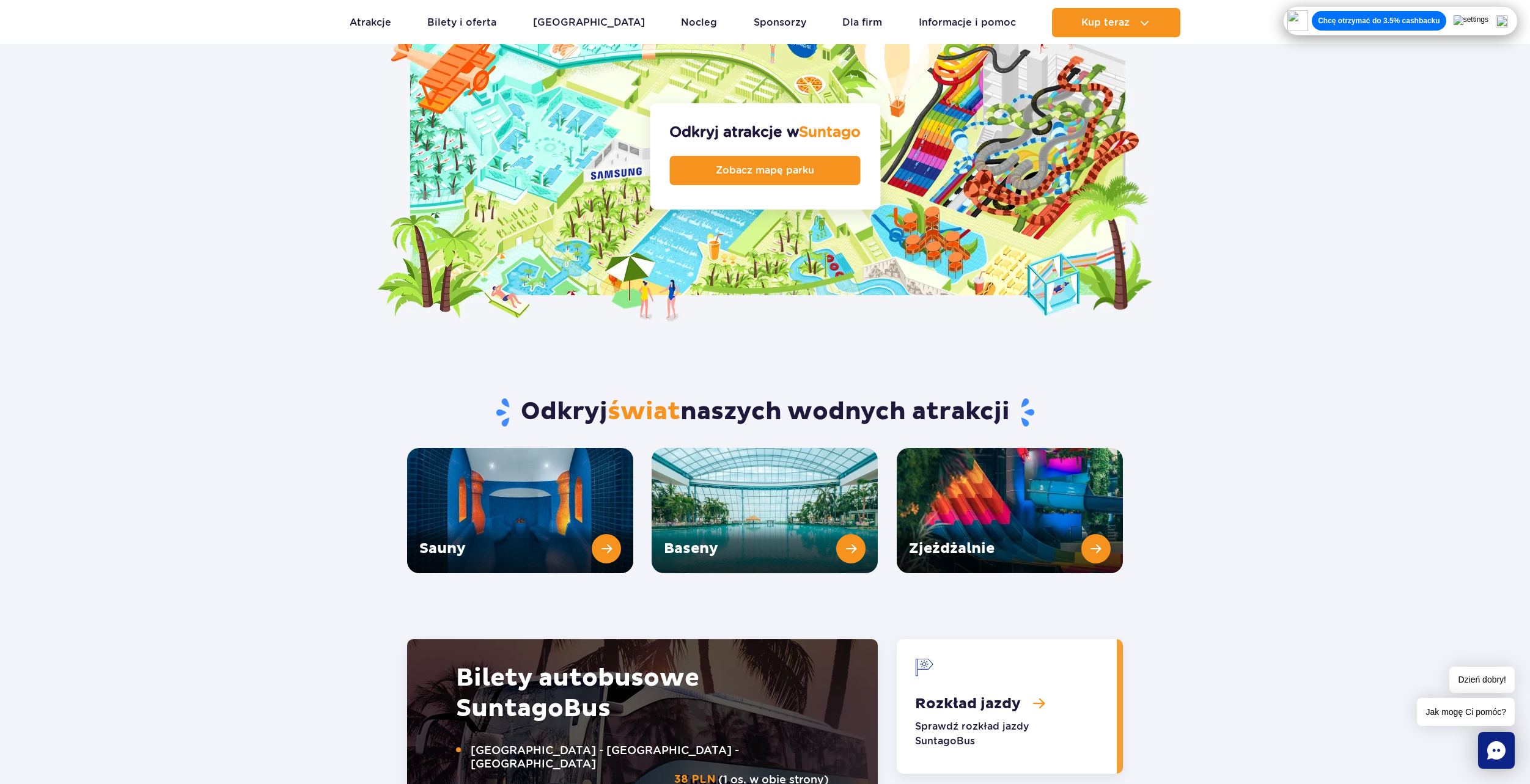
scroll to position [1283, 0]
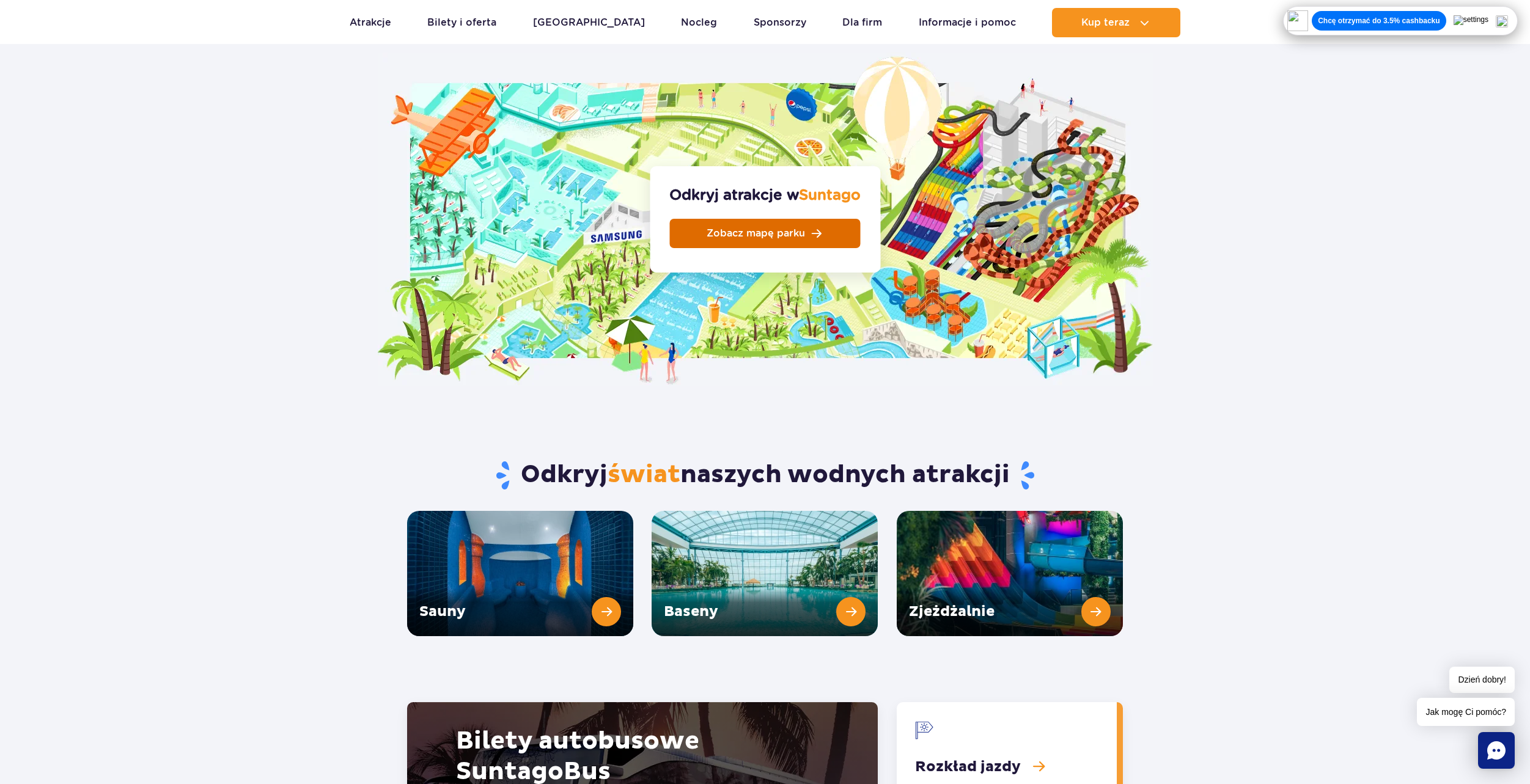
click at [817, 219] on link "Zobacz mapę parku" at bounding box center [765, 233] width 191 height 30
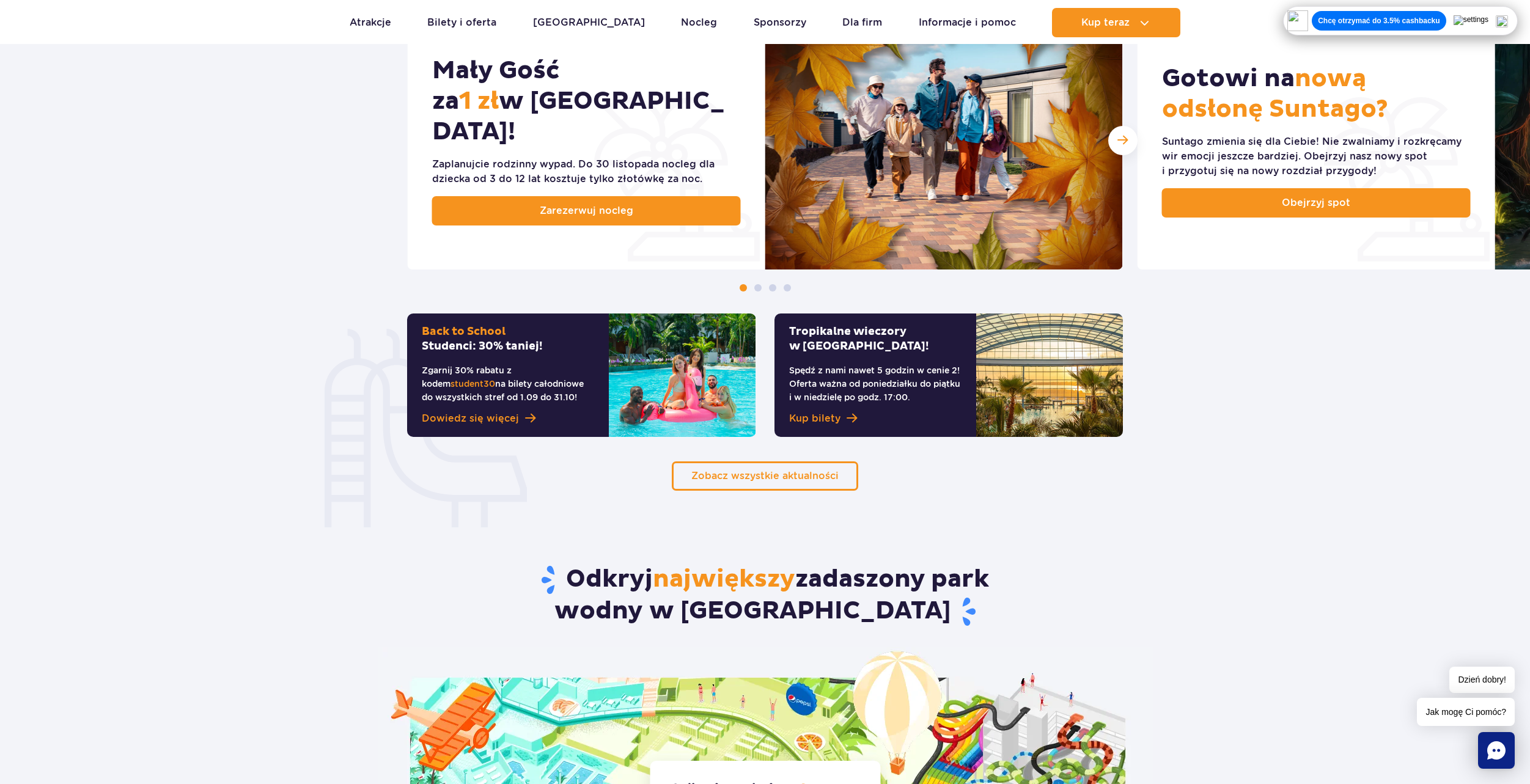
scroll to position [0, 0]
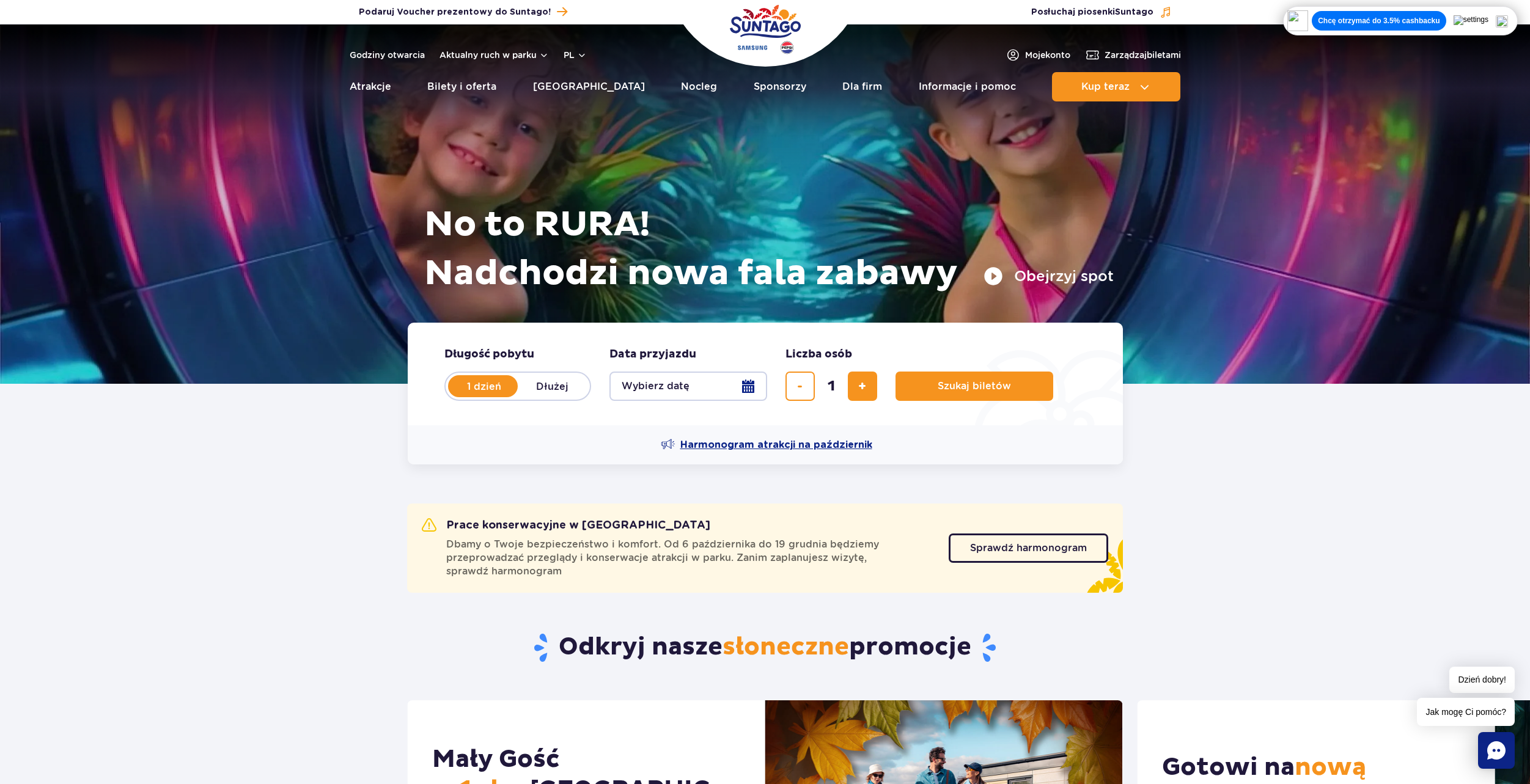
click at [775, 449] on span "Harmonogram atrakcji na październik" at bounding box center [776, 445] width 192 height 14
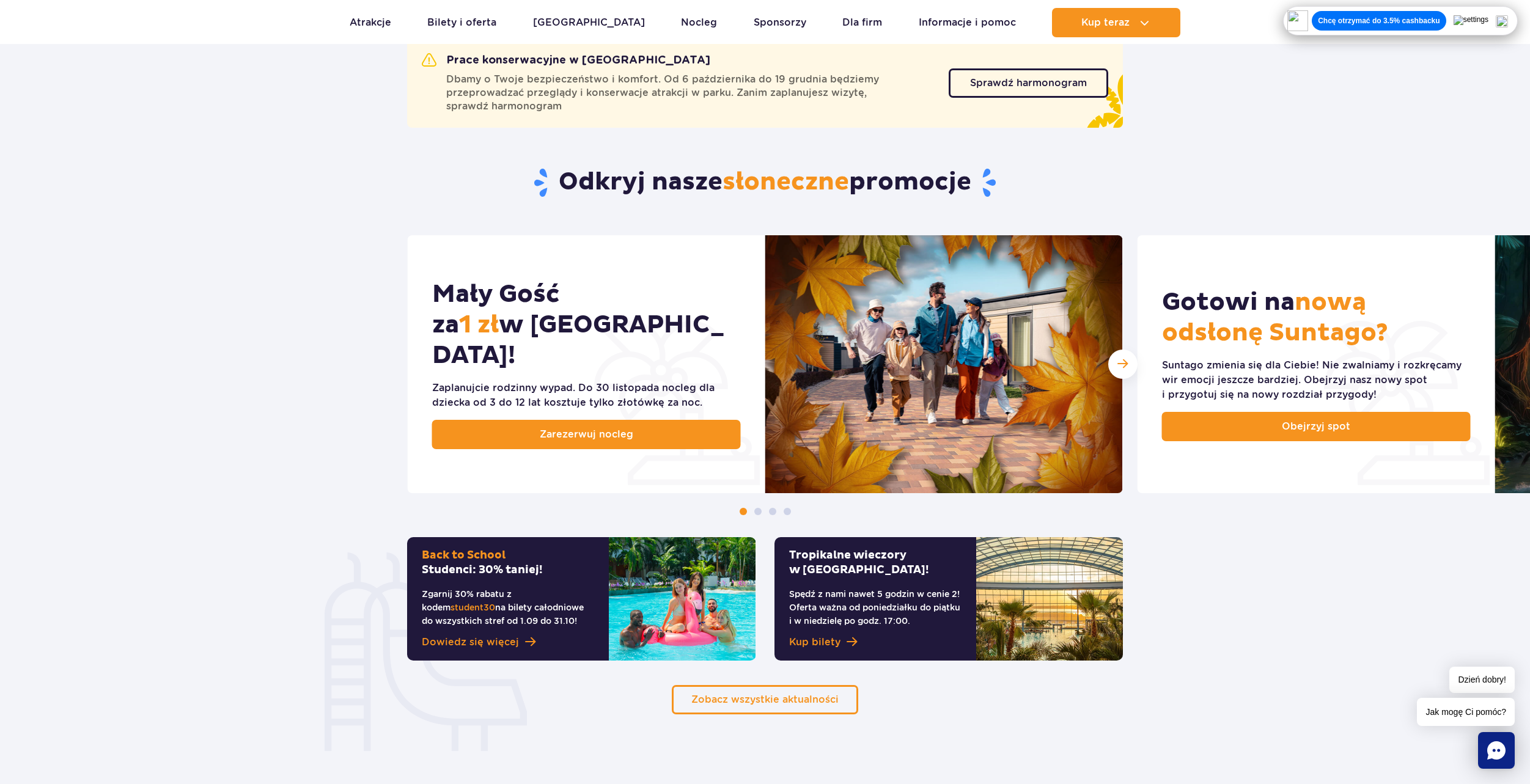
scroll to position [428, 0]
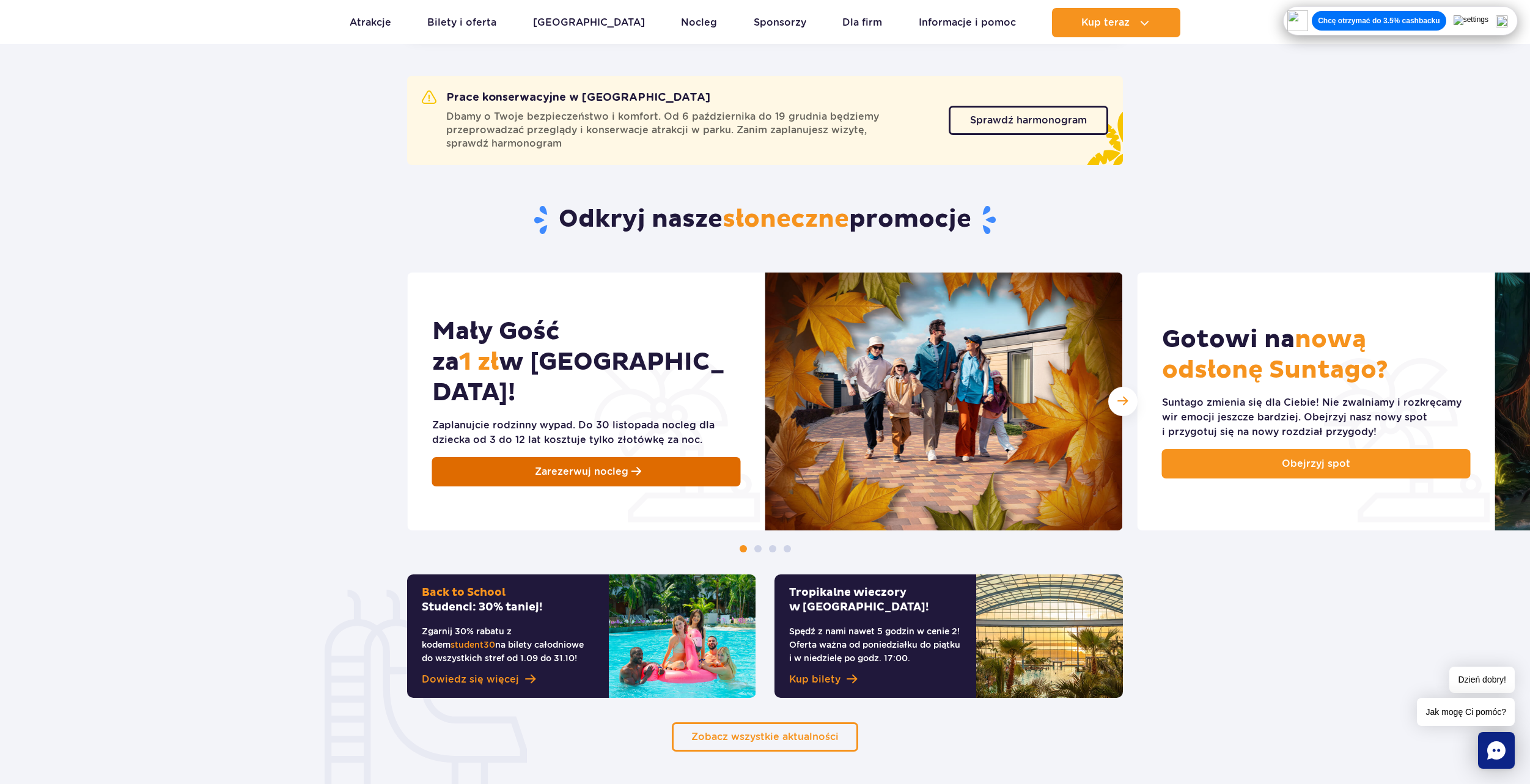
click at [654, 459] on link "Zarezerwuj nocleg" at bounding box center [587, 472] width 309 height 30
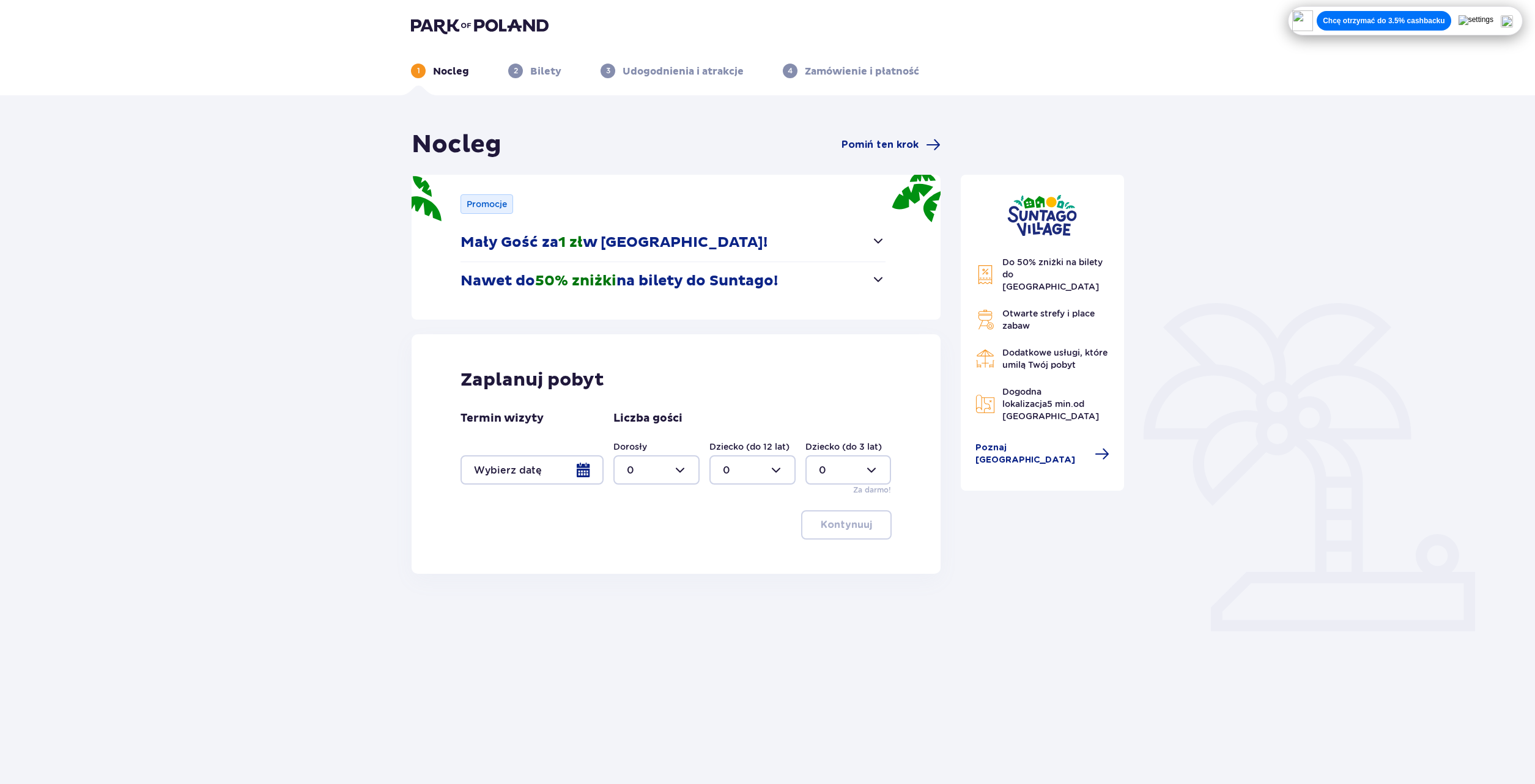
click at [555, 469] on div at bounding box center [532, 470] width 143 height 30
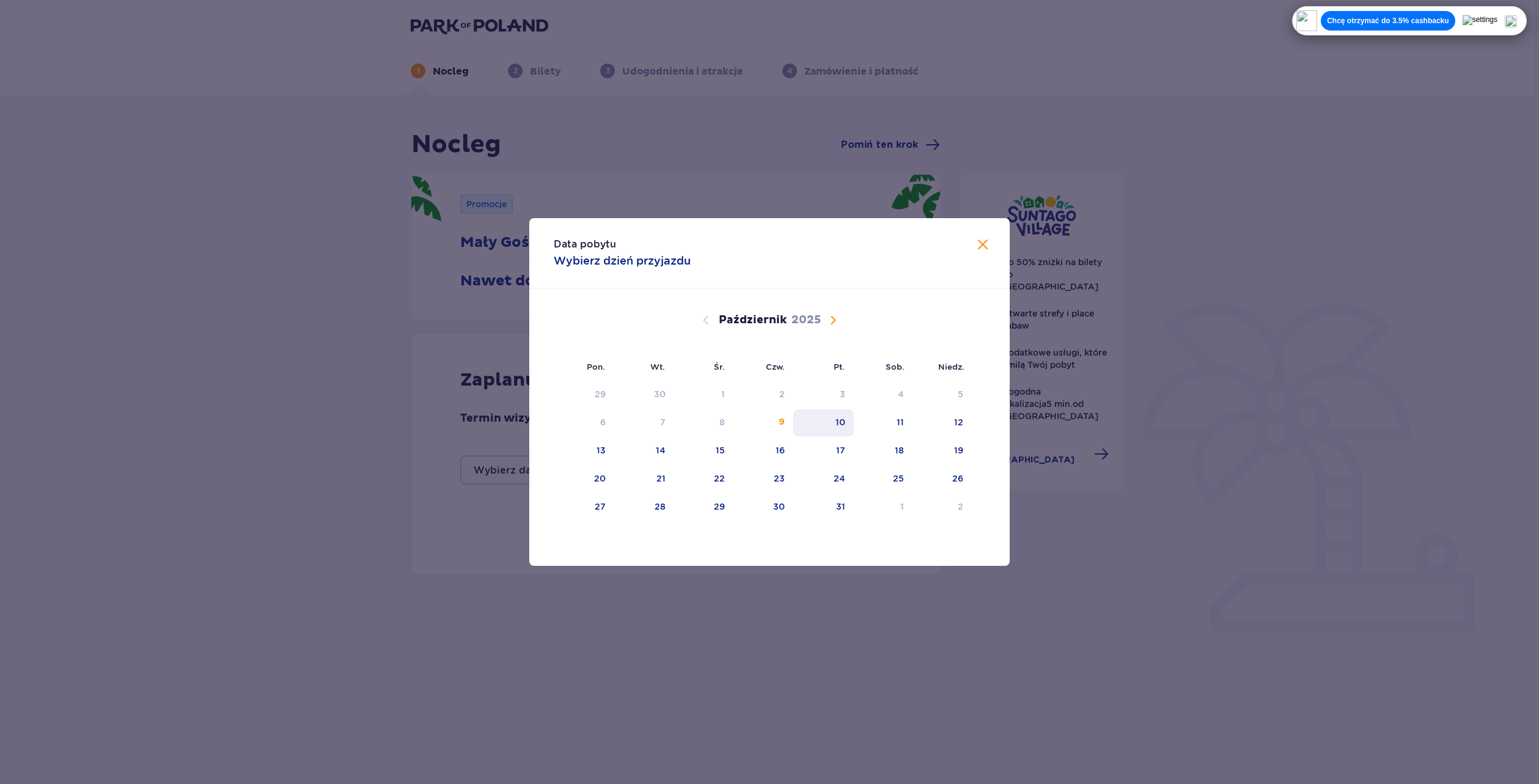
click at [841, 426] on div "10" at bounding box center [841, 422] width 10 height 12
click at [886, 419] on div "11" at bounding box center [883, 423] width 59 height 27
type input "10.10.25 - 11.10.25"
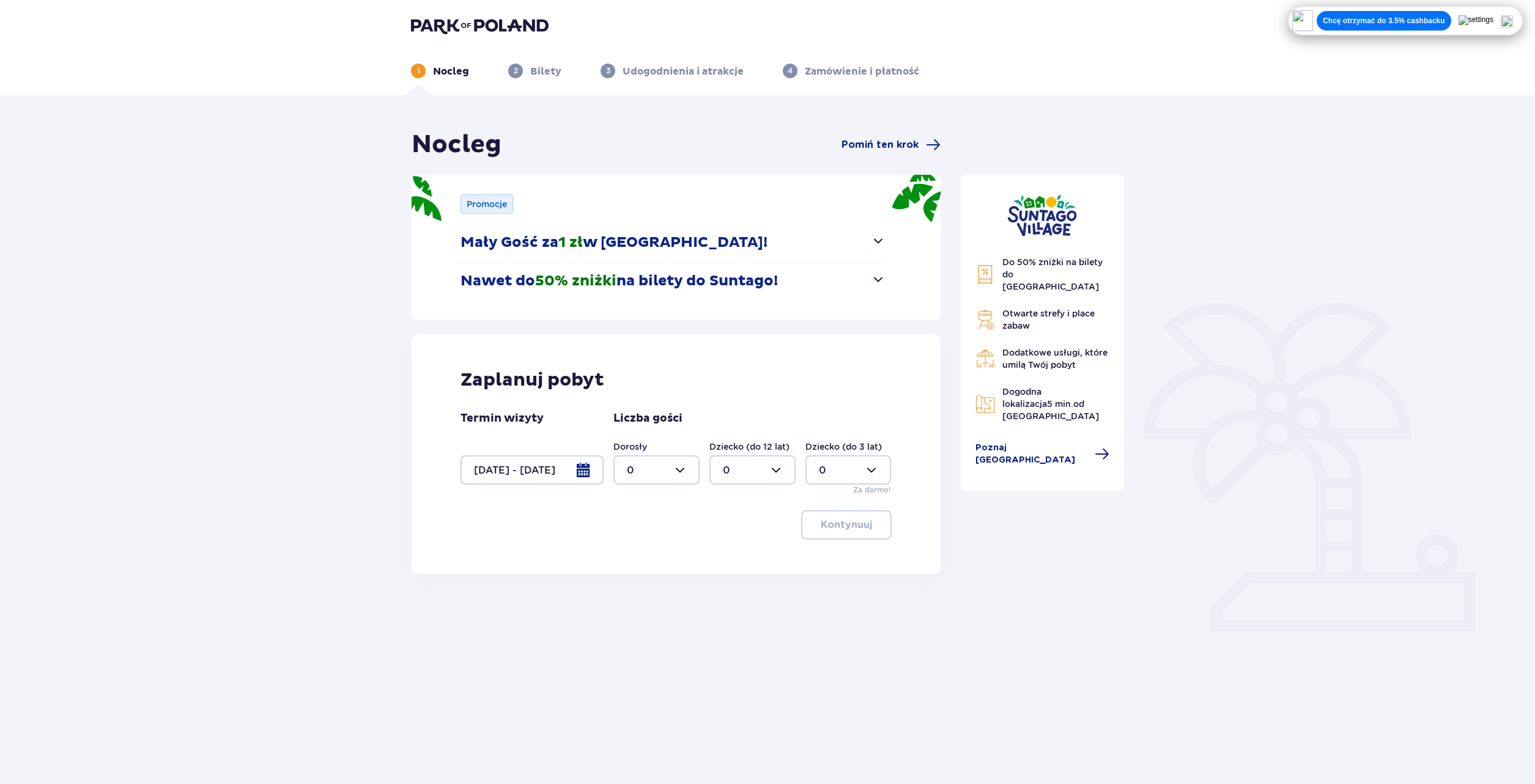
click at [663, 473] on div at bounding box center [657, 470] width 86 height 30
click at [639, 557] on div "2" at bounding box center [657, 559] width 59 height 14
type input "2"
click at [851, 528] on p "Kontynuuj" at bounding box center [846, 525] width 51 height 14
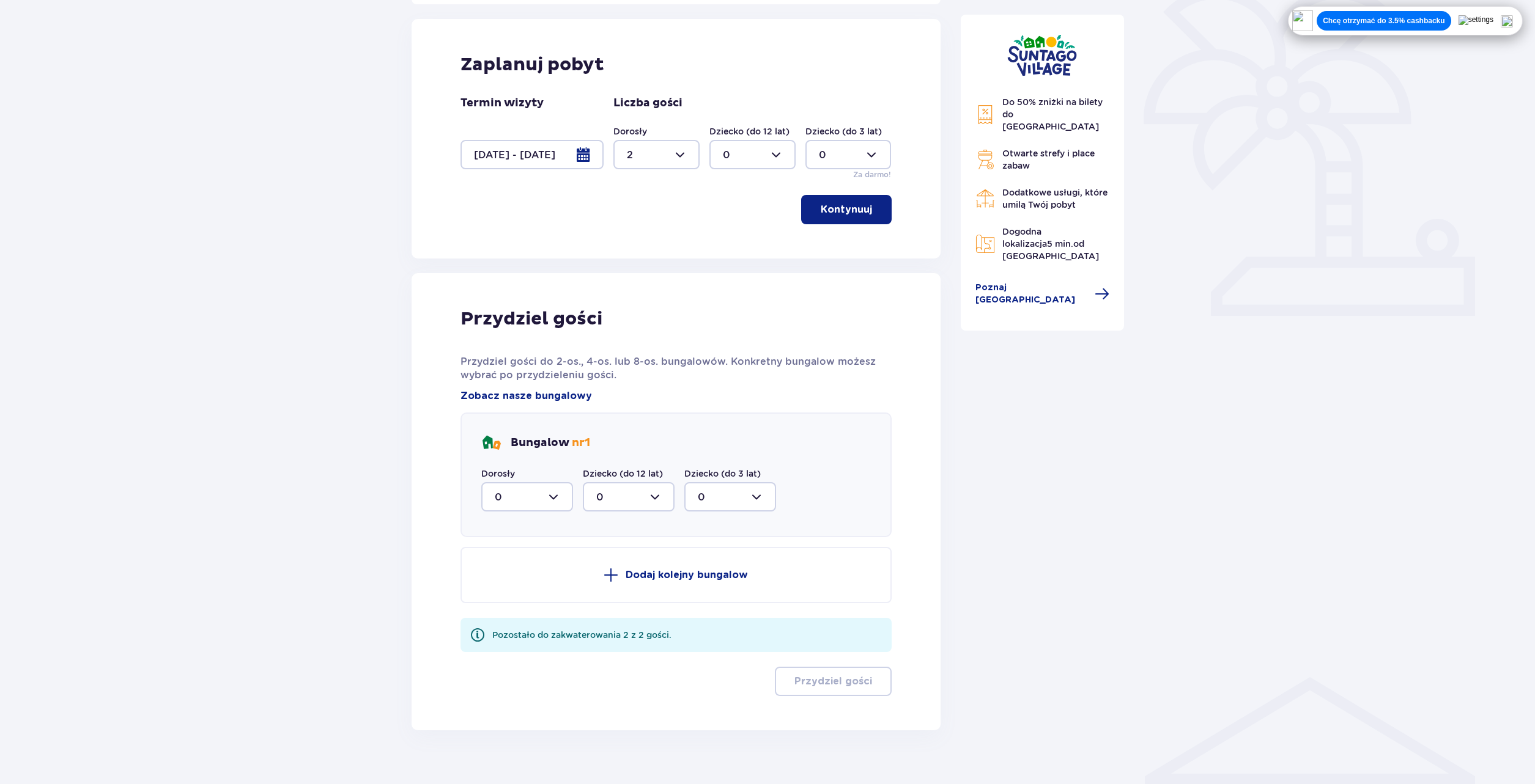
scroll to position [335, 0]
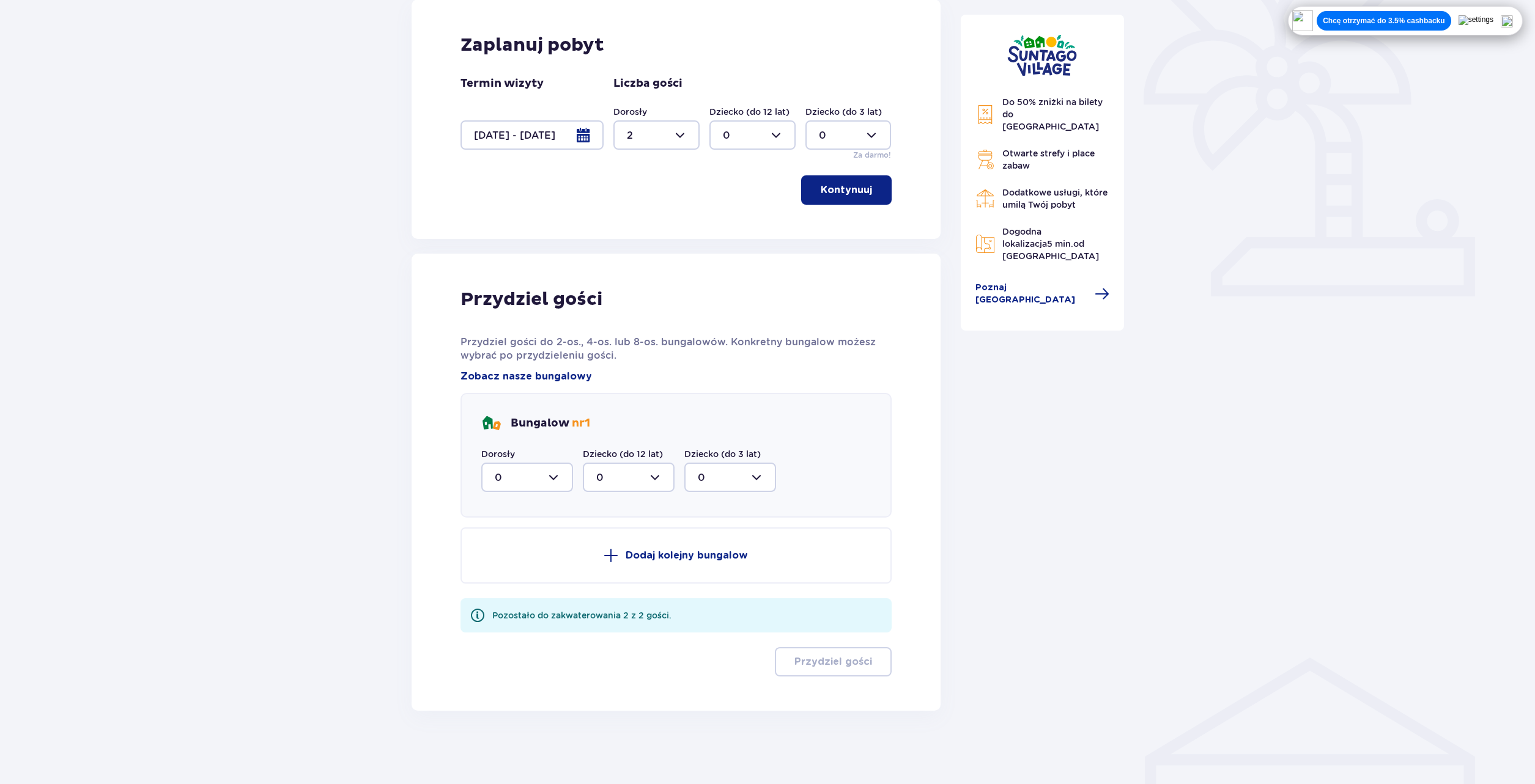
click at [544, 477] on div at bounding box center [527, 478] width 92 height 30
click at [507, 567] on div "2" at bounding box center [527, 566] width 65 height 14
type input "2"
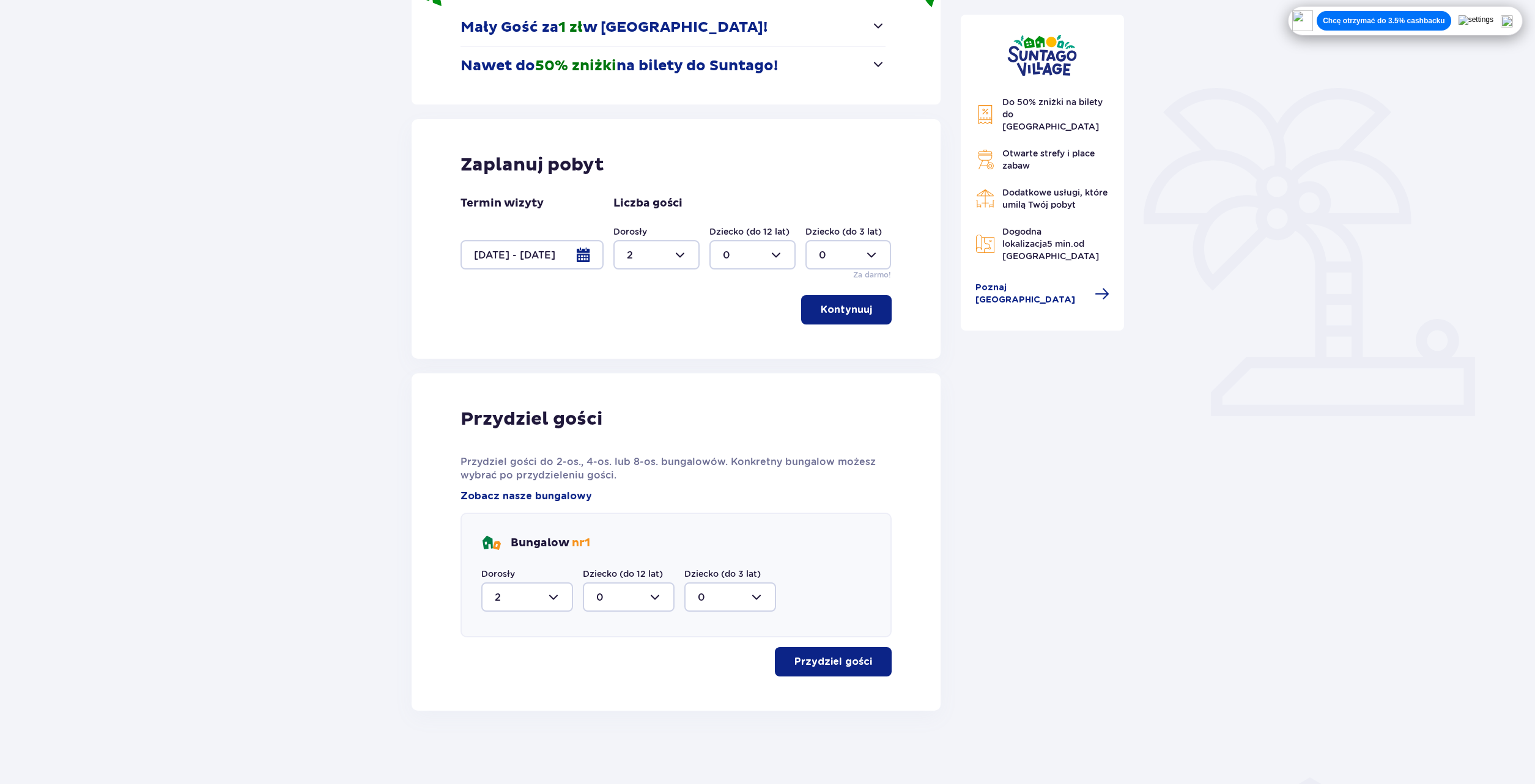
click at [846, 309] on p "Kontynuuj" at bounding box center [846, 310] width 51 height 14
click at [845, 670] on button "Przydziel gości" at bounding box center [833, 662] width 117 height 30
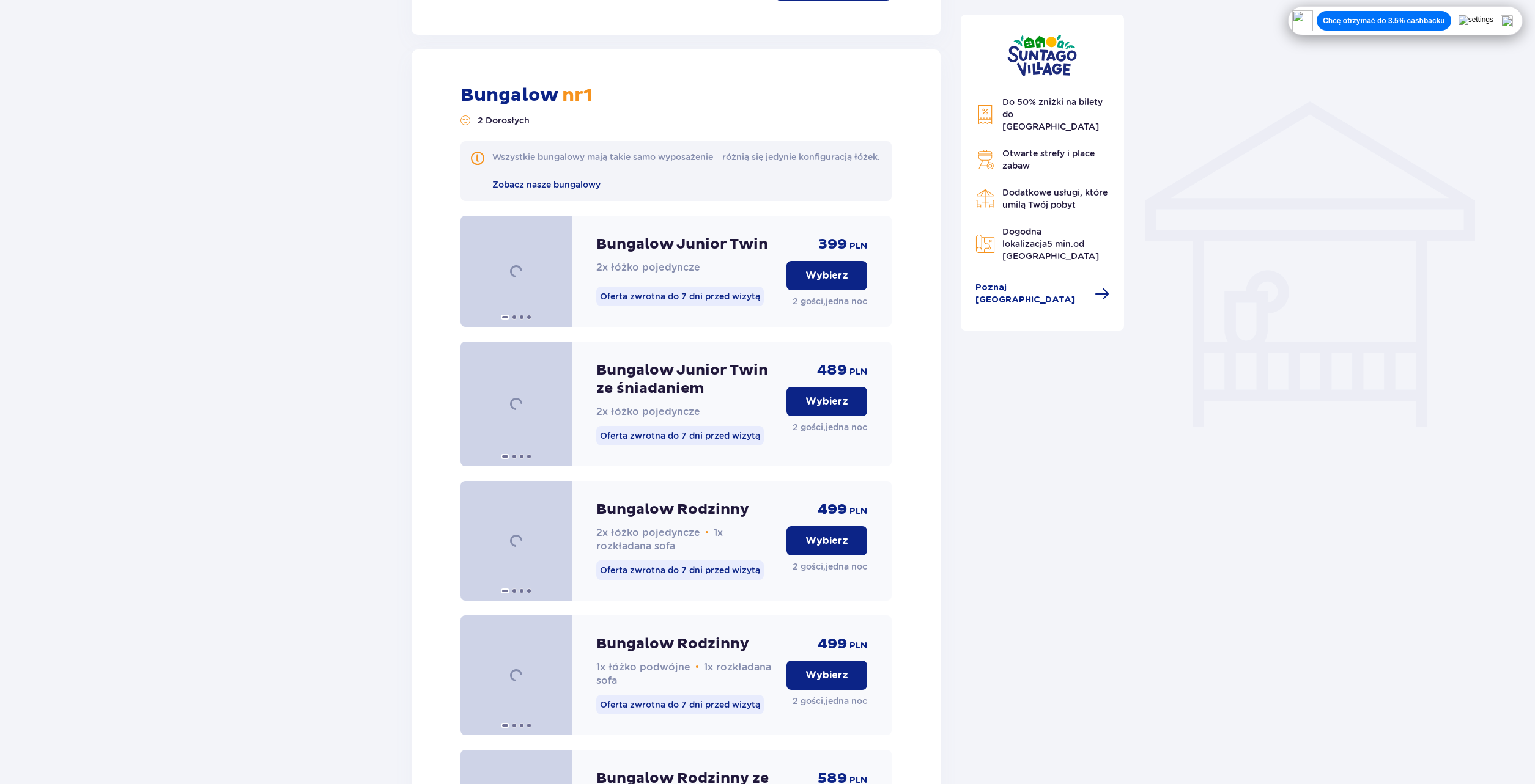
scroll to position [926, 0]
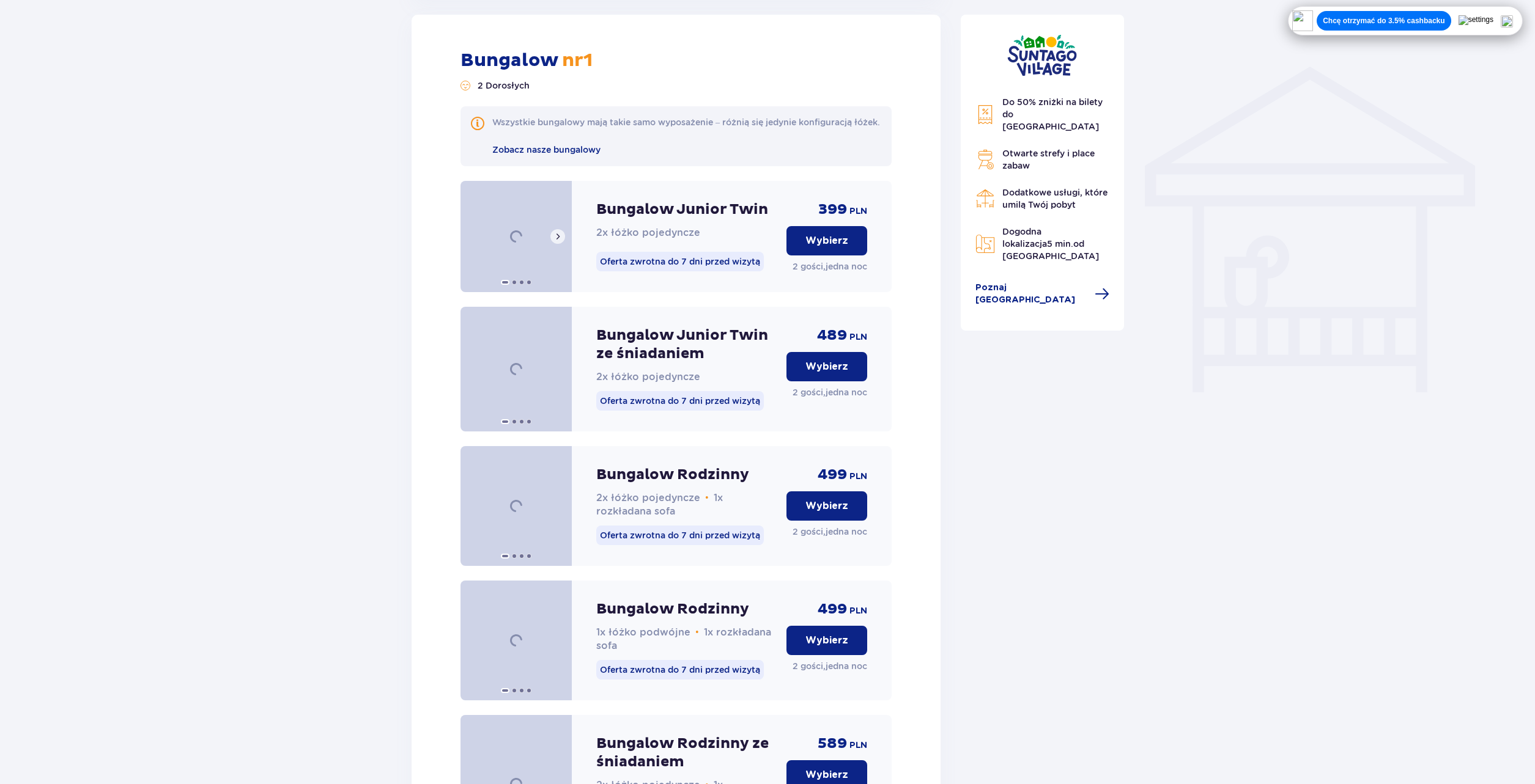
click at [560, 241] on span at bounding box center [558, 236] width 10 height 10
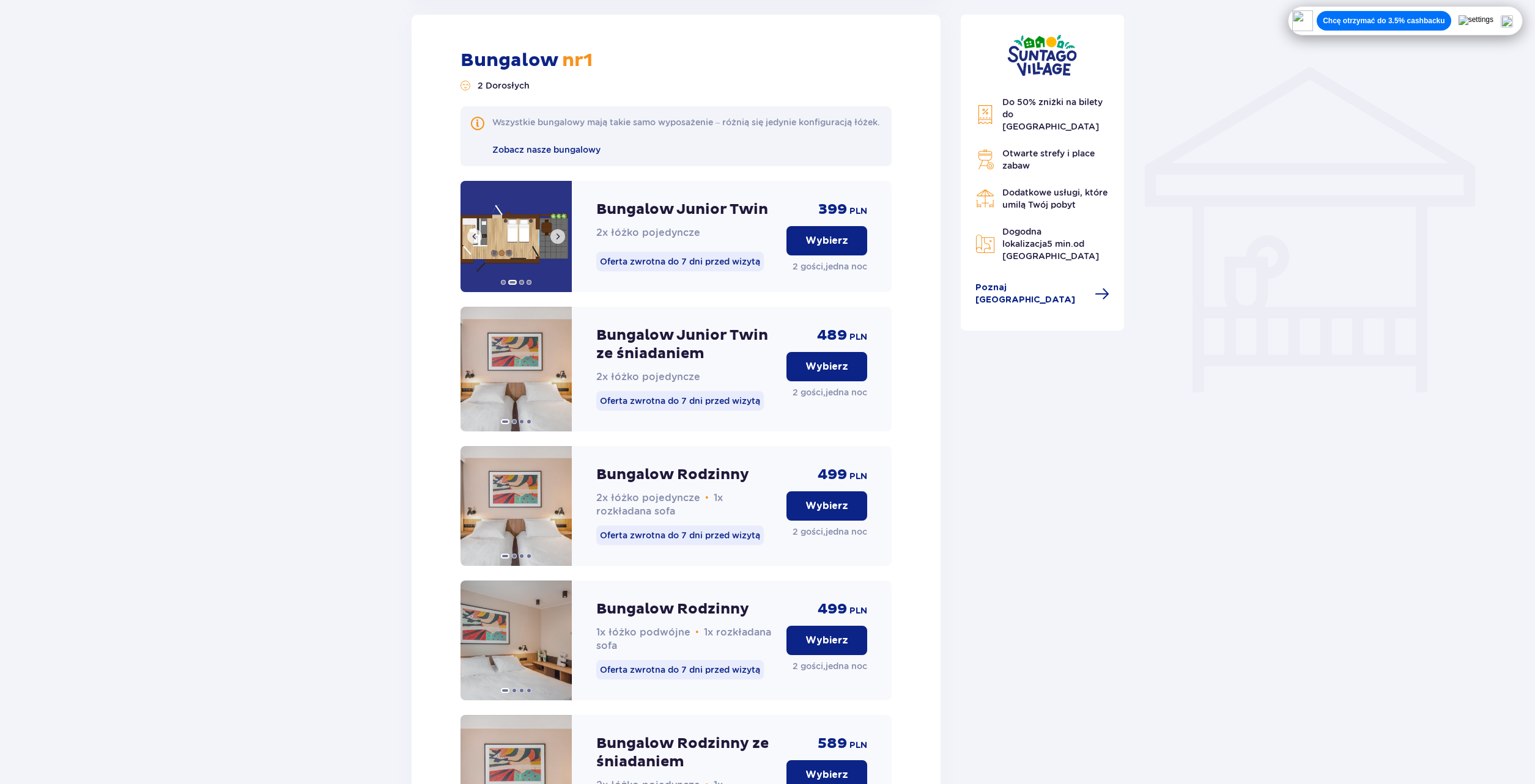
click at [561, 241] on span at bounding box center [558, 236] width 10 height 10
click at [561, 248] on img at bounding box center [516, 236] width 111 height 111
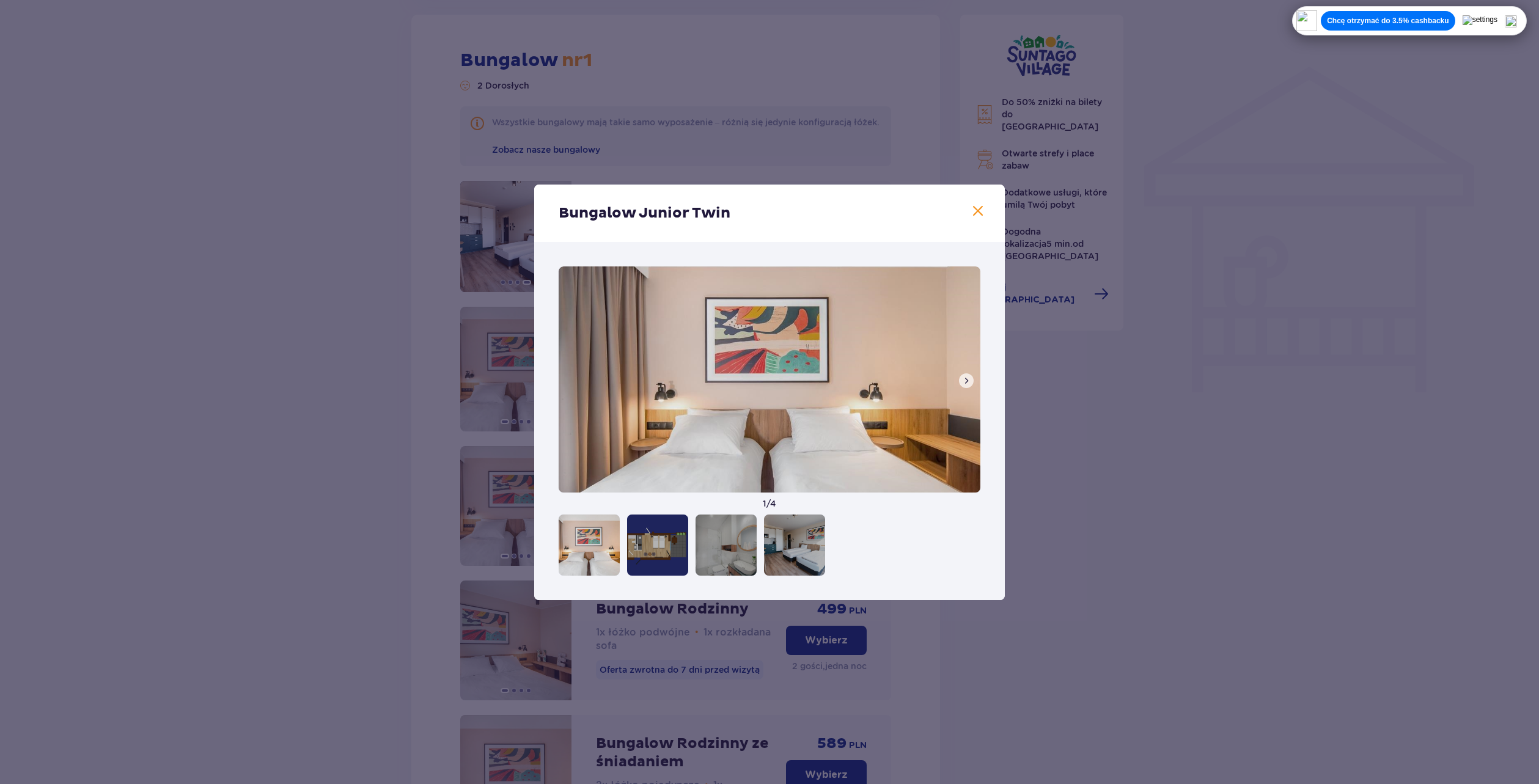
click at [971, 213] on span at bounding box center [978, 212] width 15 height 15
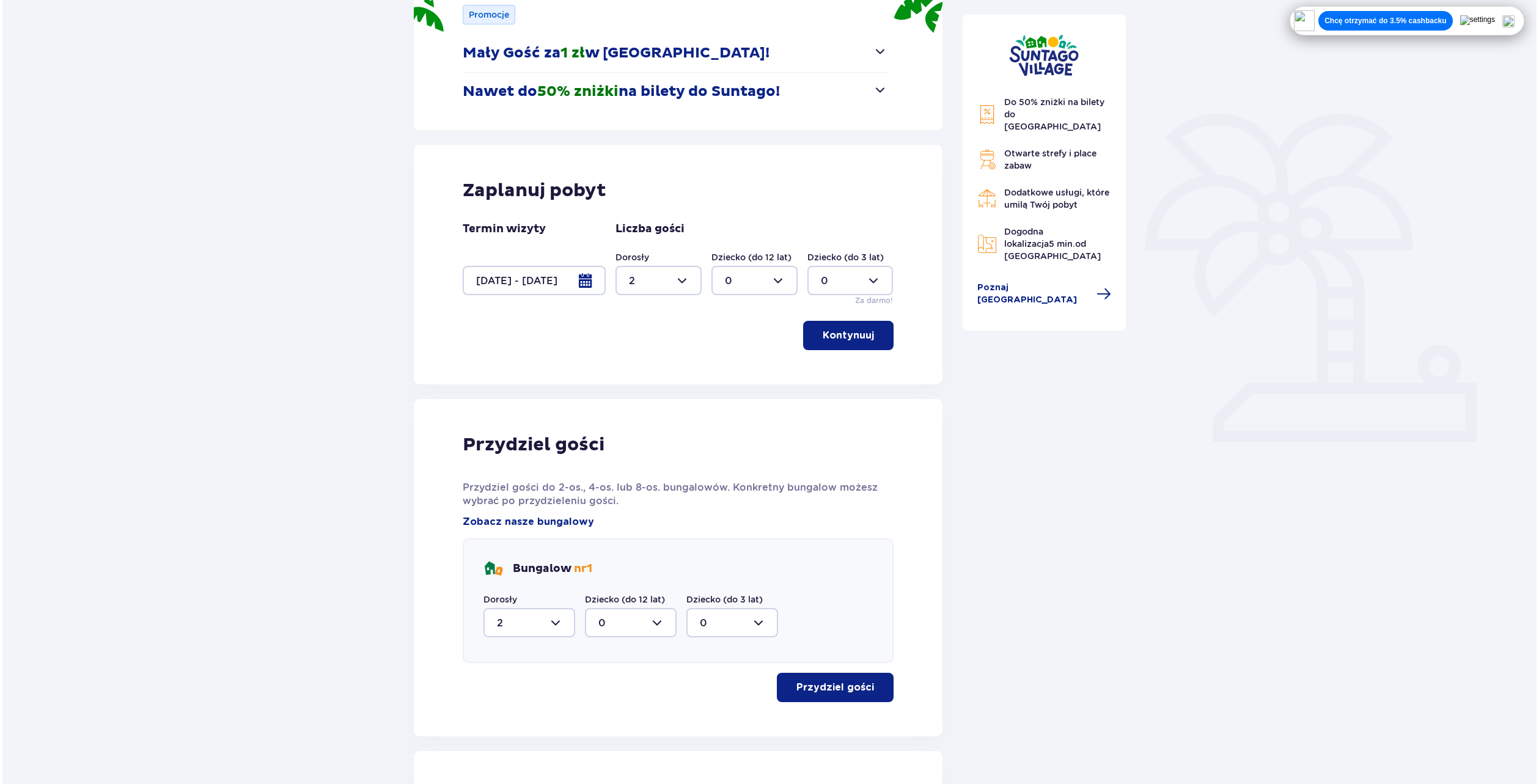
scroll to position [70, 0]
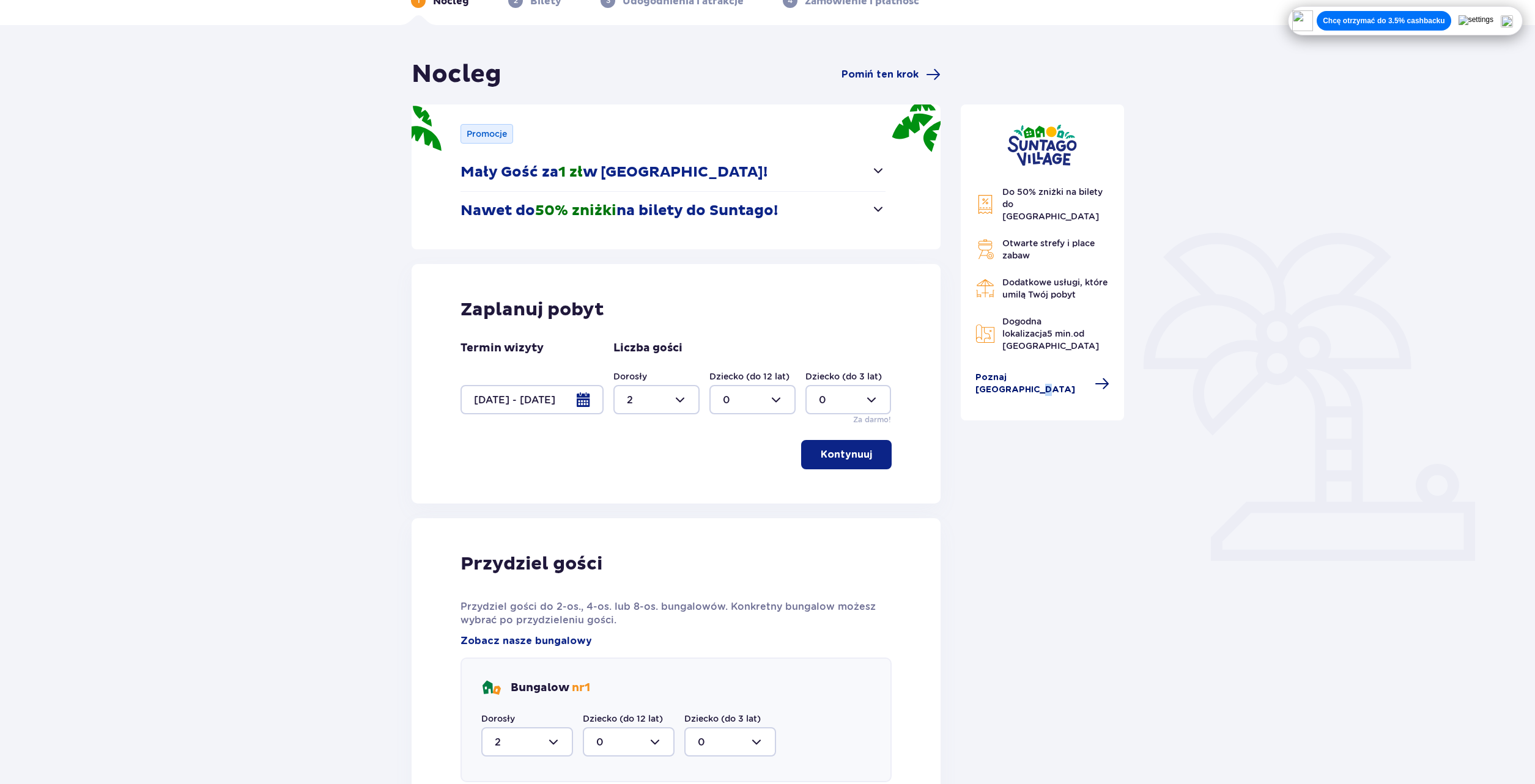
click at [1063, 372] on span "Poznaj Suntago Village" at bounding box center [1032, 384] width 112 height 25
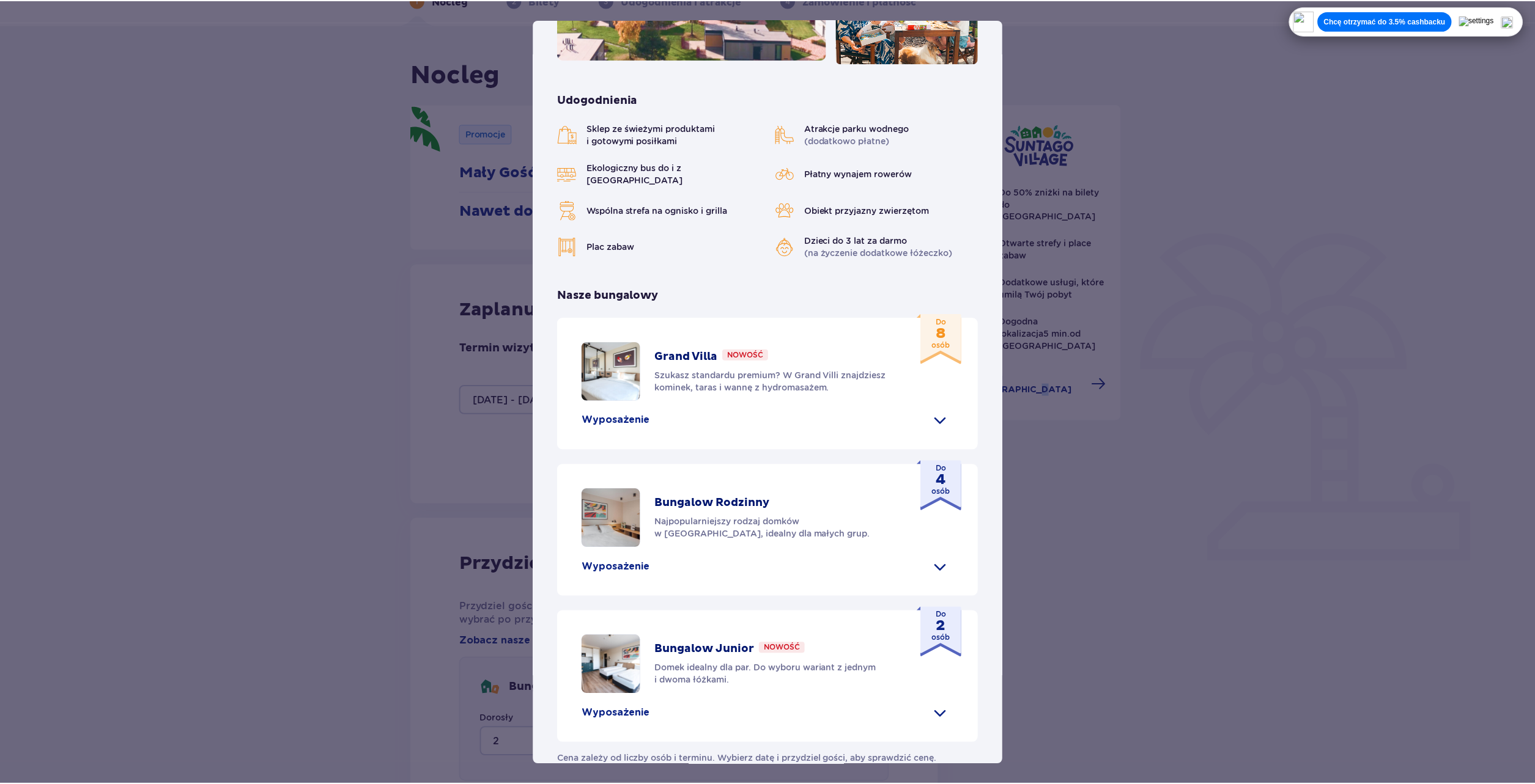
scroll to position [281, 0]
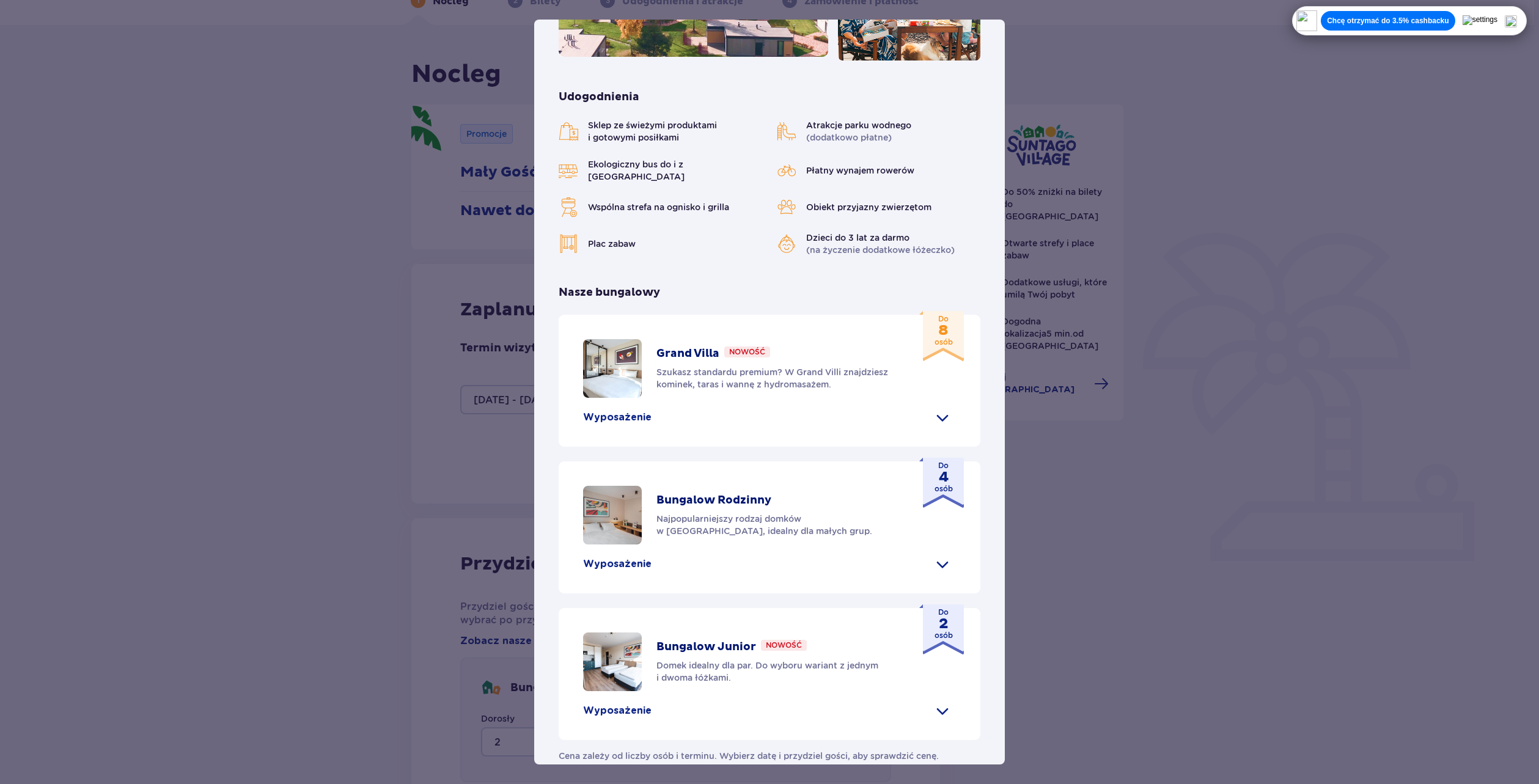
click at [1241, 456] on div "Suntago Village Suntago Village to idealne miejsce dla fanów dobrej zabawy i tr…" at bounding box center [769, 392] width 1539 height 784
